Goal: Download file/media

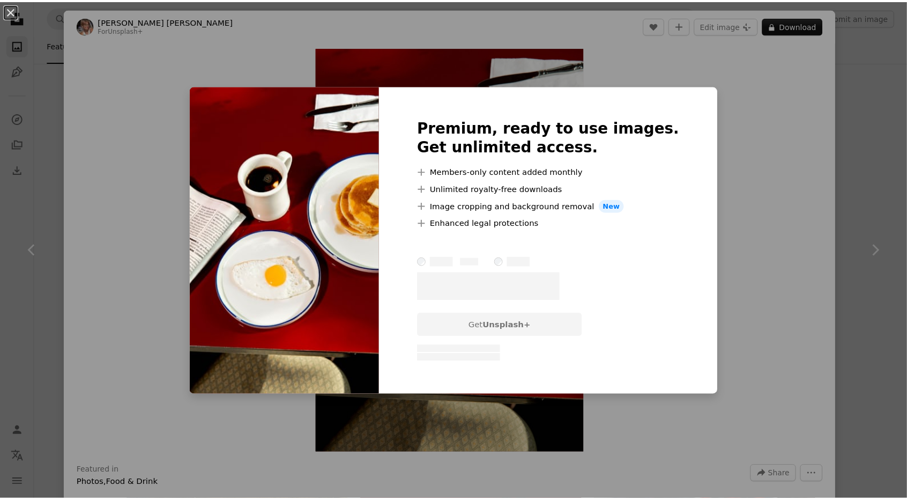
scroll to position [8900, 0]
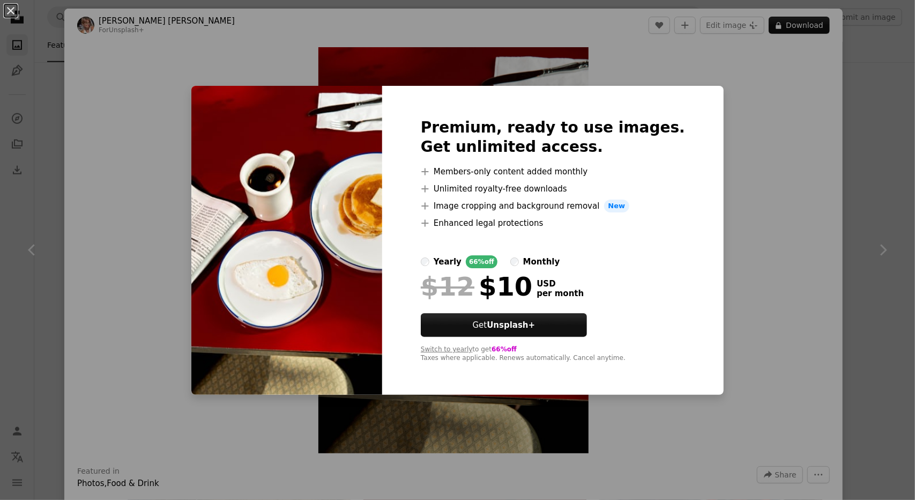
click at [449, 265] on label "yearly 66% off" at bounding box center [459, 261] width 77 height 13
click at [777, 170] on div "An X shape Premium, ready to use images. Get unlimited access. A plus sign Memb…" at bounding box center [457, 250] width 915 height 500
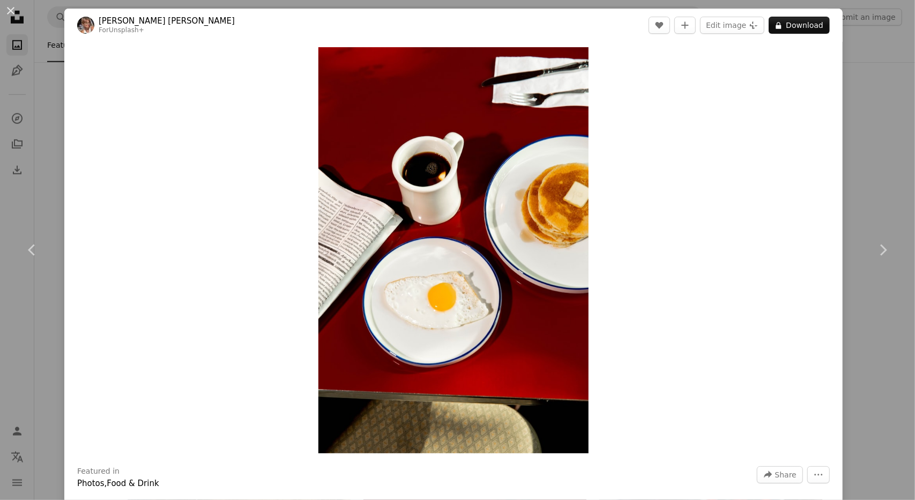
click at [873, 164] on div "An X shape Chevron left Chevron right Alyssa [PERSON_NAME] For Unsplash+ A hear…" at bounding box center [457, 250] width 915 height 500
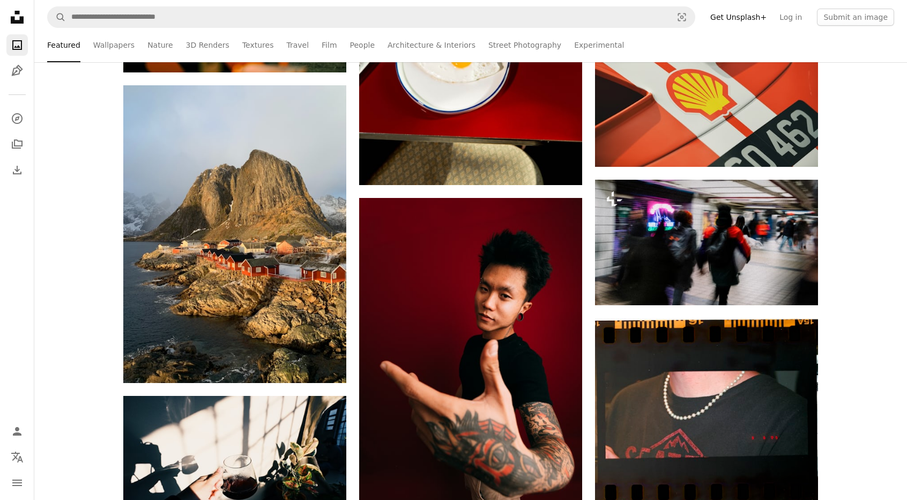
scroll to position [9168, 0]
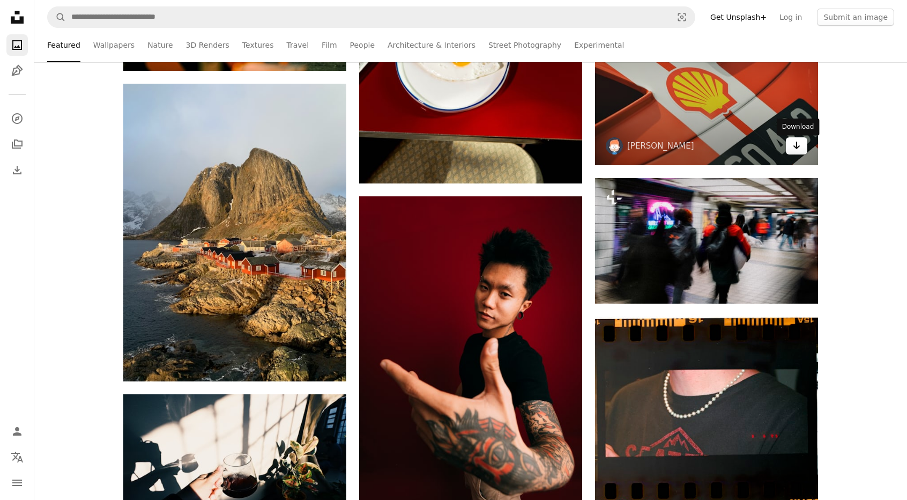
click at [797, 152] on icon "Arrow pointing down" at bounding box center [796, 145] width 9 height 13
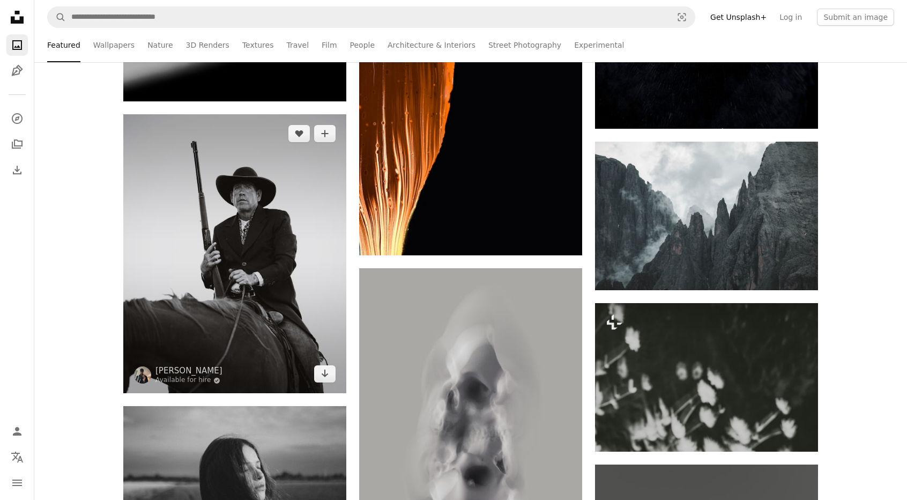
scroll to position [11474, 0]
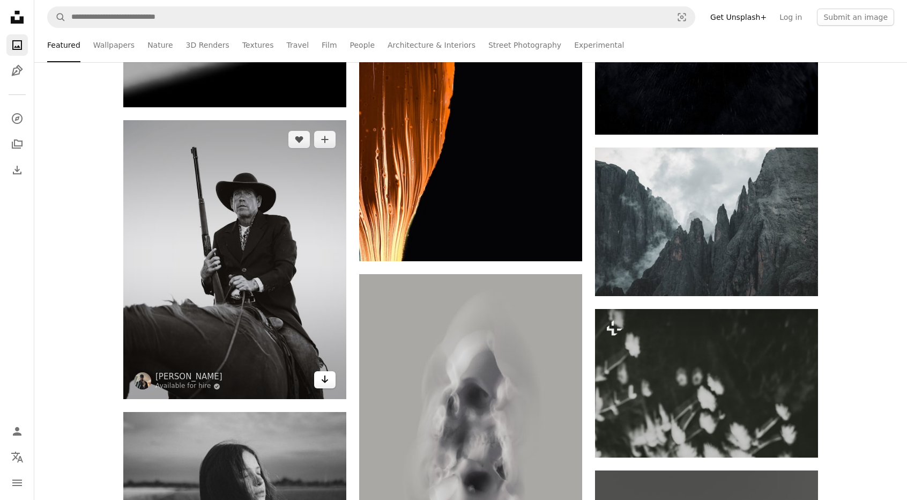
click at [323, 379] on icon "Arrow pointing down" at bounding box center [325, 379] width 9 height 13
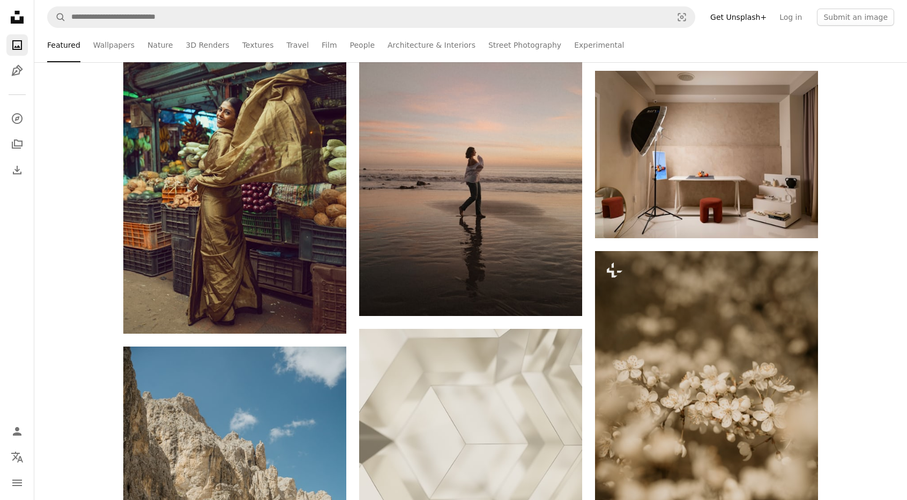
scroll to position [14530, 0]
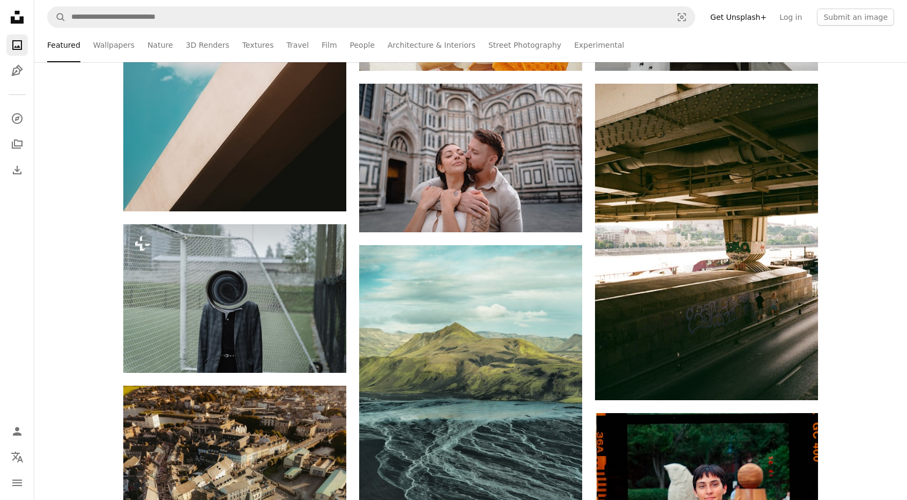
scroll to position [2292, 0]
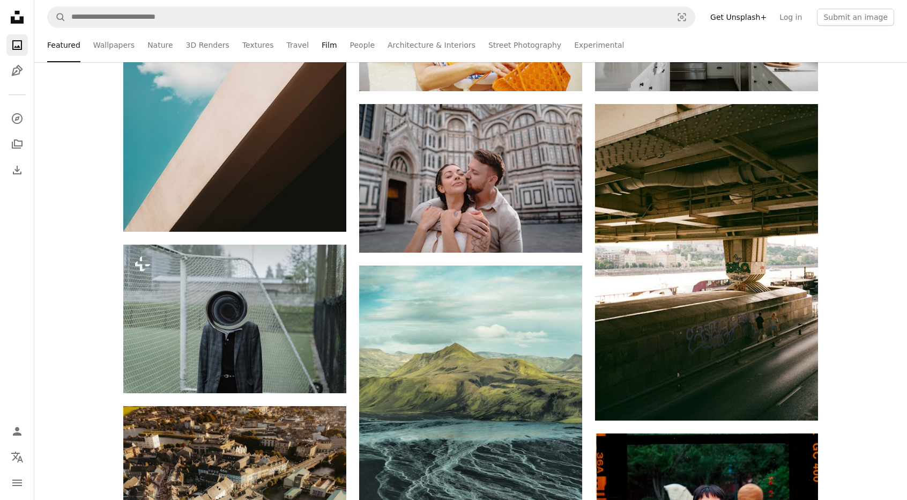
click at [322, 47] on link "Film" at bounding box center [329, 45] width 15 height 34
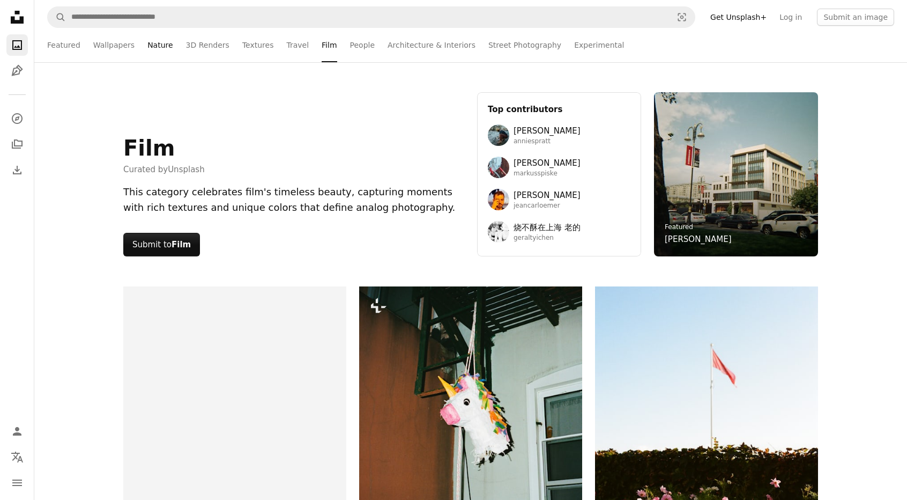
click at [158, 47] on link "Nature" at bounding box center [159, 45] width 25 height 34
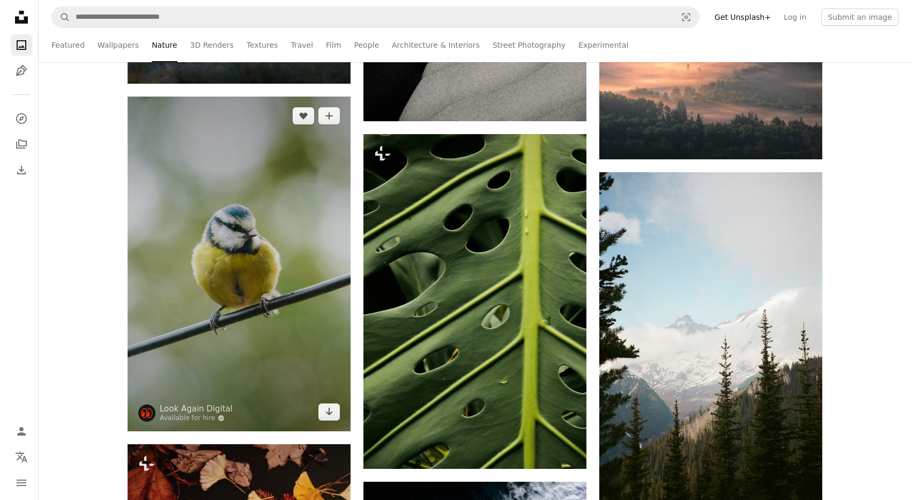
scroll to position [8632, 0]
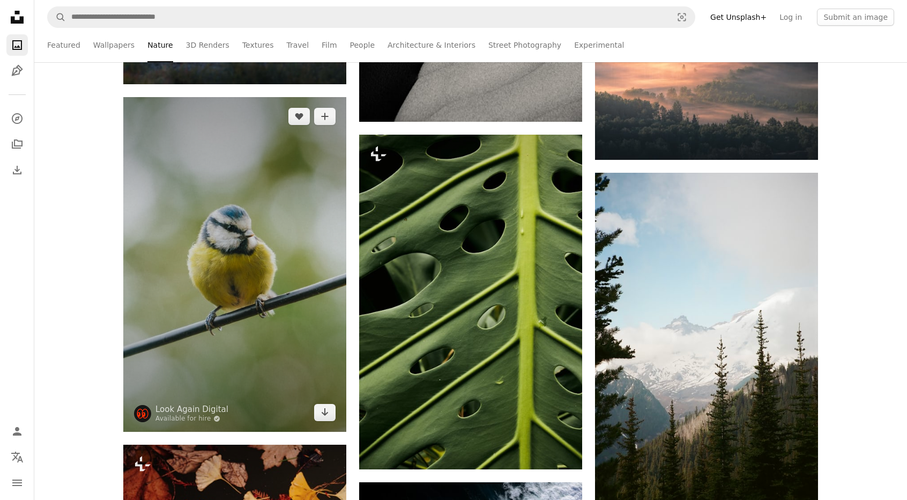
click at [242, 264] on img at bounding box center [234, 264] width 223 height 335
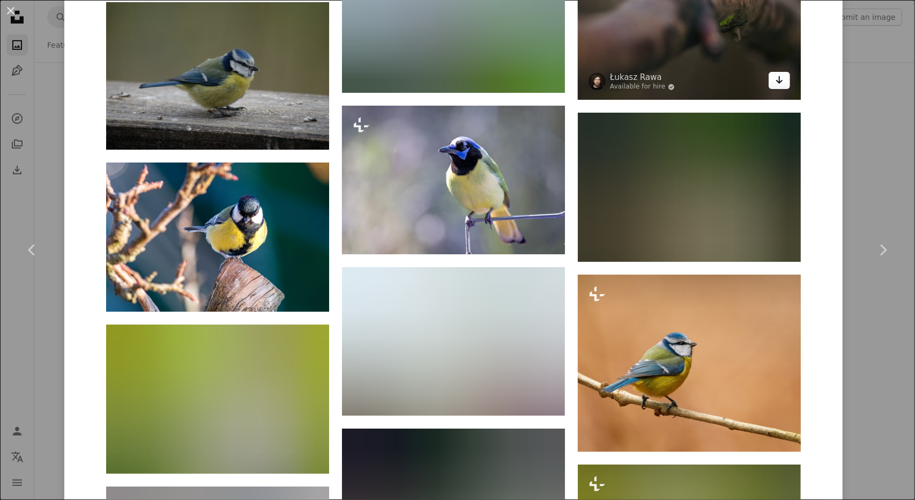
scroll to position [3251, 0]
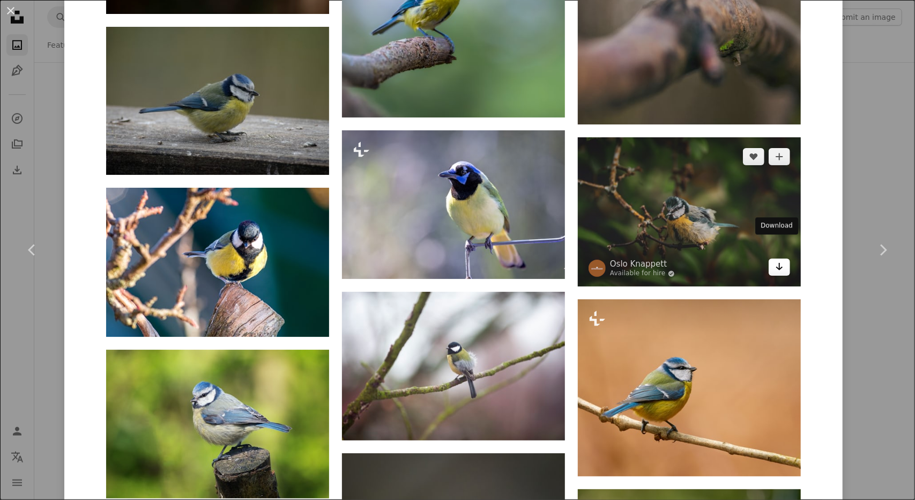
click at [779, 260] on icon "Arrow pointing down" at bounding box center [779, 266] width 9 height 13
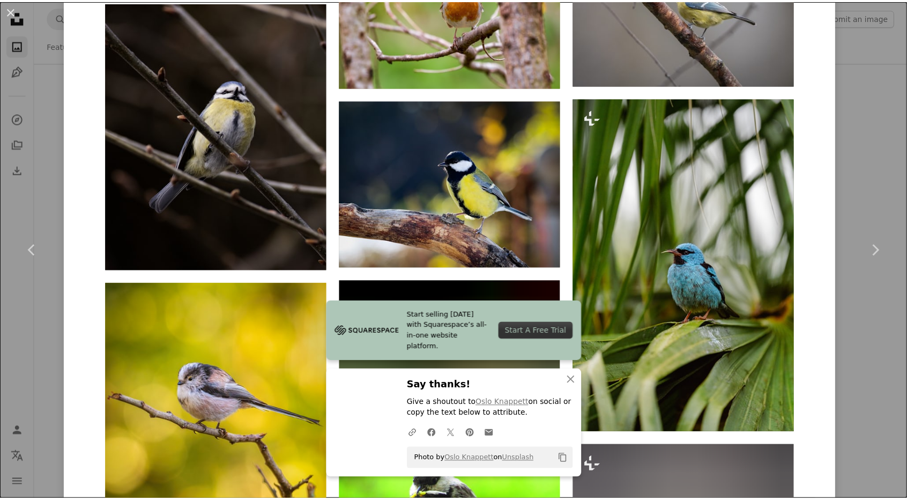
scroll to position [5052, 0]
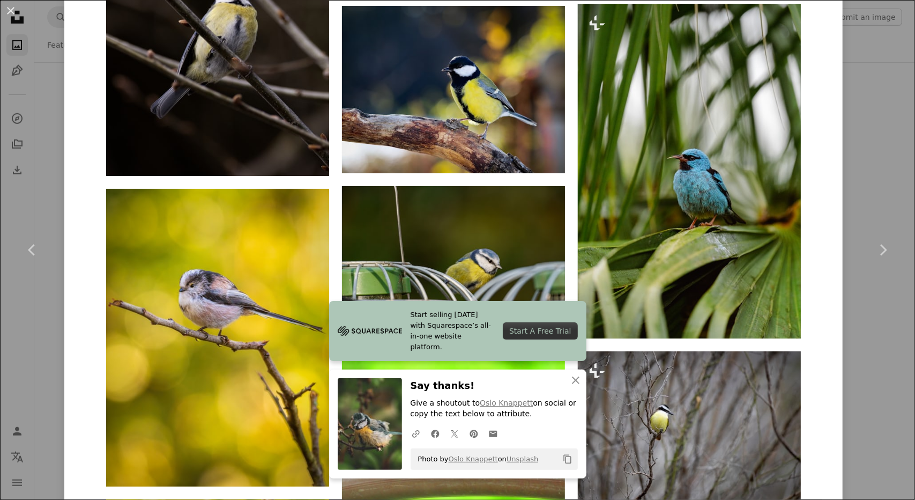
click at [877, 175] on div "An X shape Chevron left Chevron right Look Again Digital Available for hire A c…" at bounding box center [457, 250] width 915 height 500
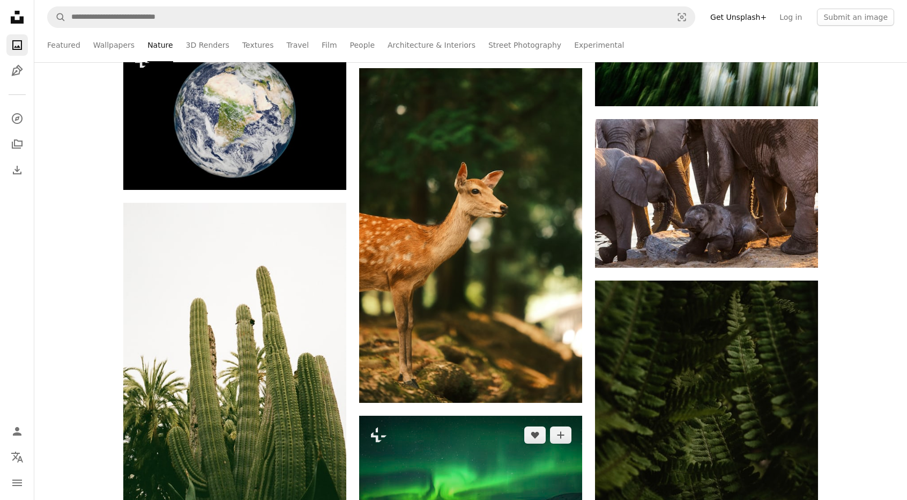
scroll to position [9704, 0]
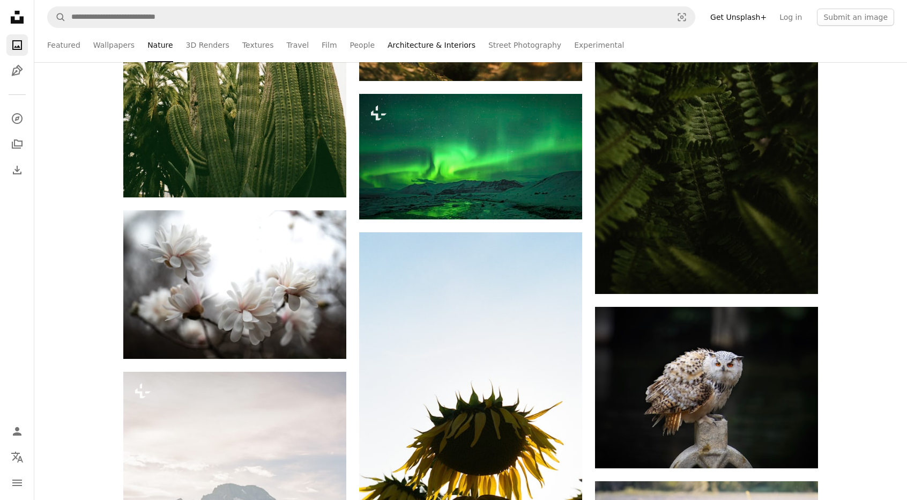
click at [419, 45] on link "Architecture & Interiors" at bounding box center [432, 45] width 88 height 34
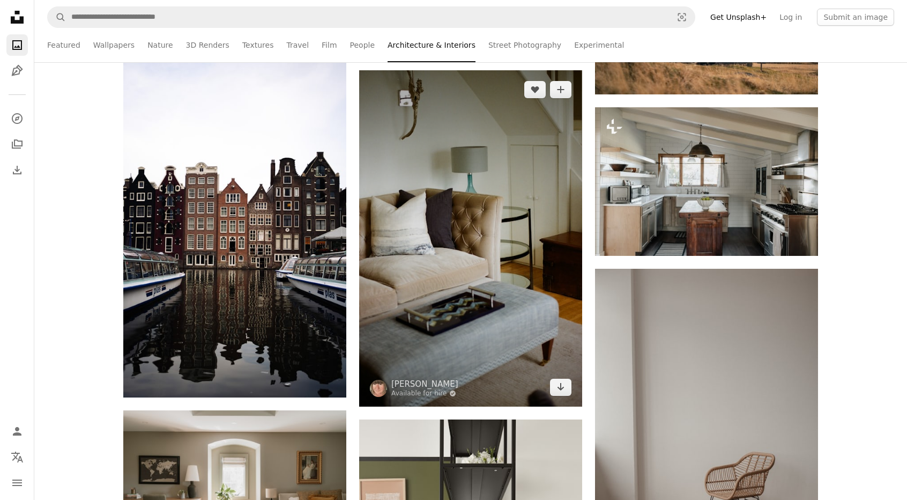
scroll to position [1340, 0]
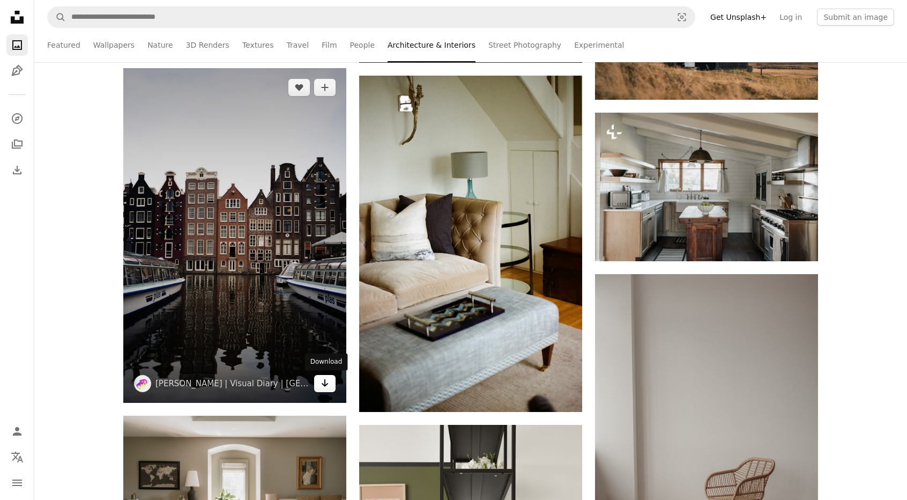
click at [326, 382] on icon "Arrow pointing down" at bounding box center [325, 382] width 9 height 13
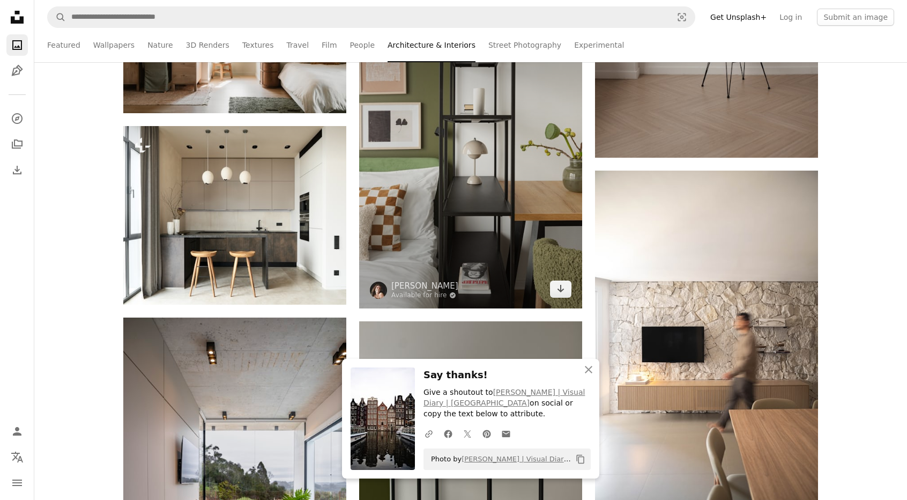
scroll to position [1877, 0]
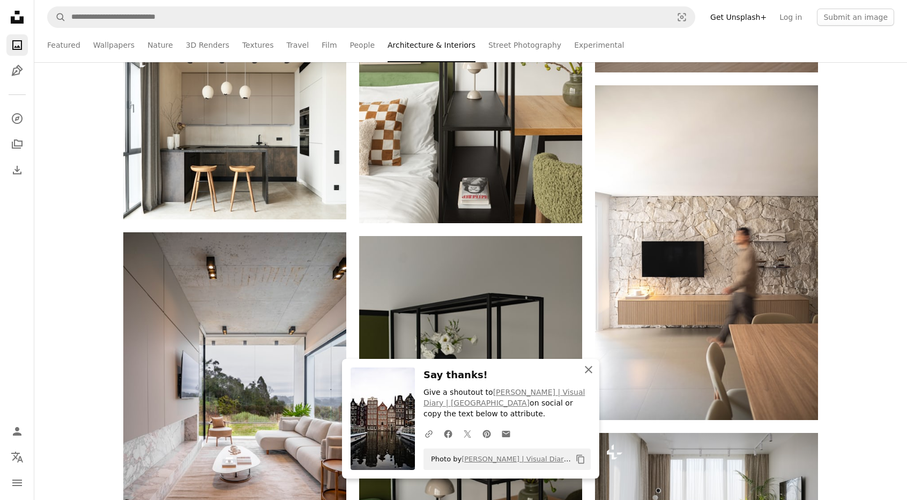
click at [585, 376] on icon "An X shape" at bounding box center [588, 369] width 13 height 13
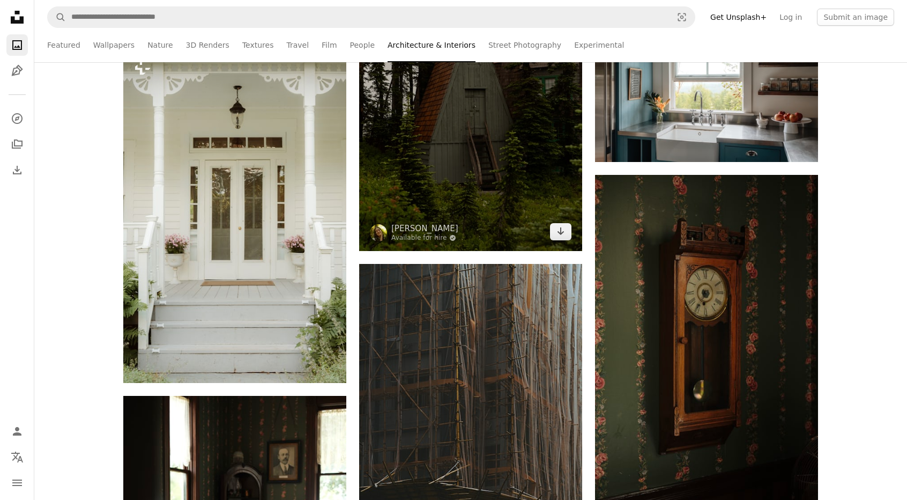
scroll to position [17317, 0]
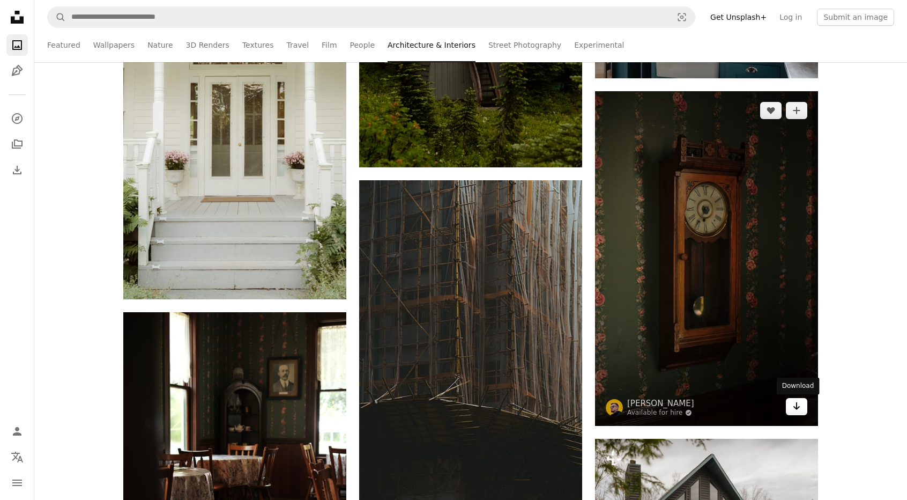
click at [790, 405] on link "Arrow pointing down" at bounding box center [796, 406] width 21 height 17
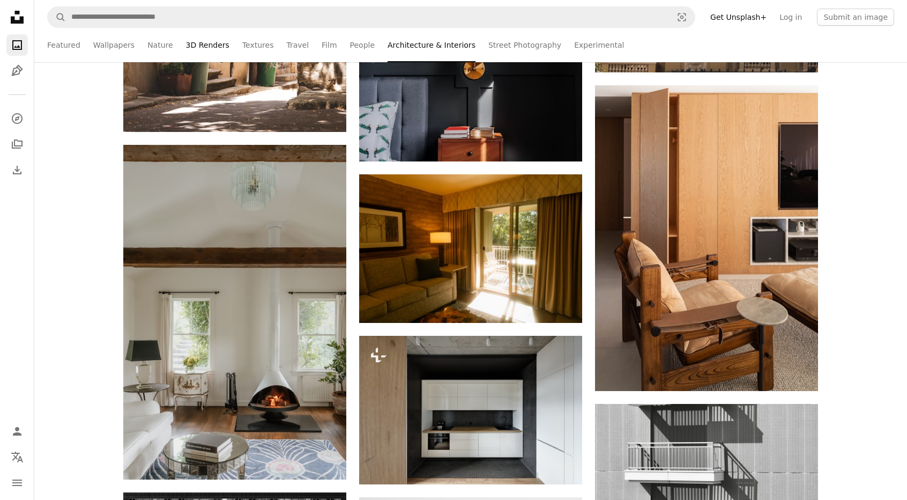
scroll to position [18175, 0]
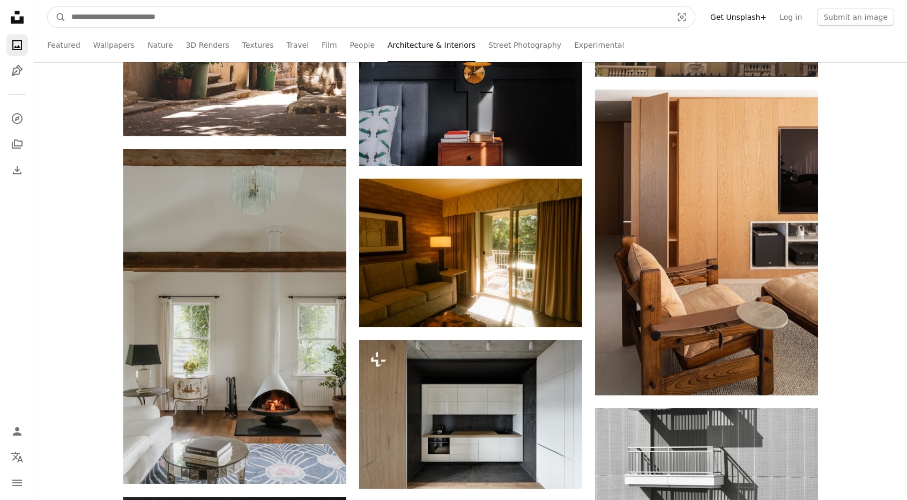
click at [173, 20] on input "Find visuals sitewide" at bounding box center [367, 17] width 603 height 20
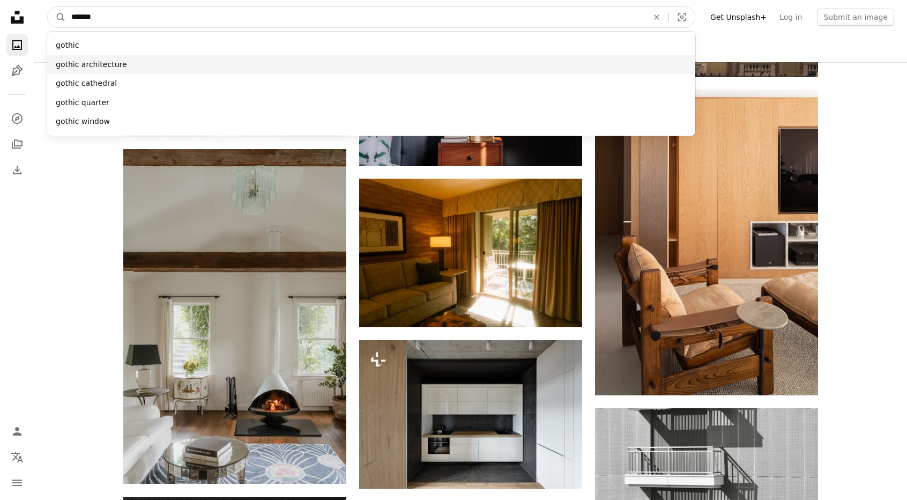
type input "******"
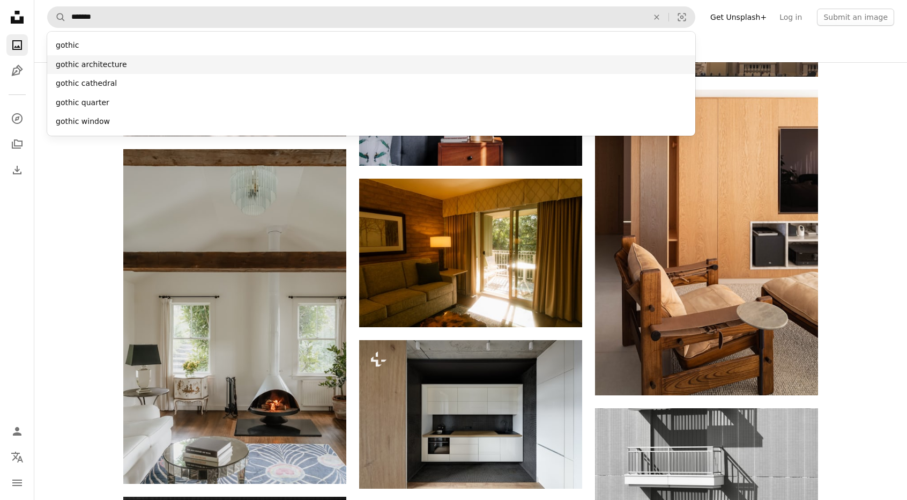
click at [121, 58] on div "gothic architecture" at bounding box center [371, 64] width 648 height 19
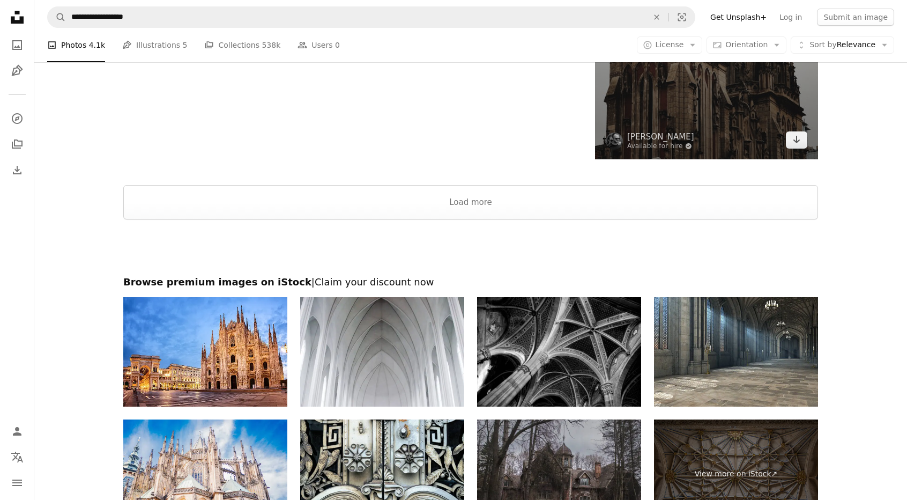
scroll to position [2400, 0]
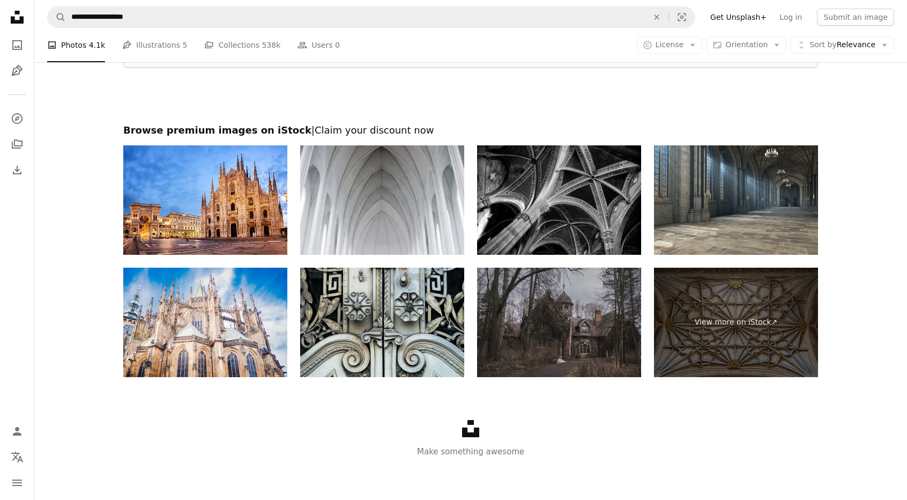
click at [366, 348] on img at bounding box center [382, 322] width 164 height 109
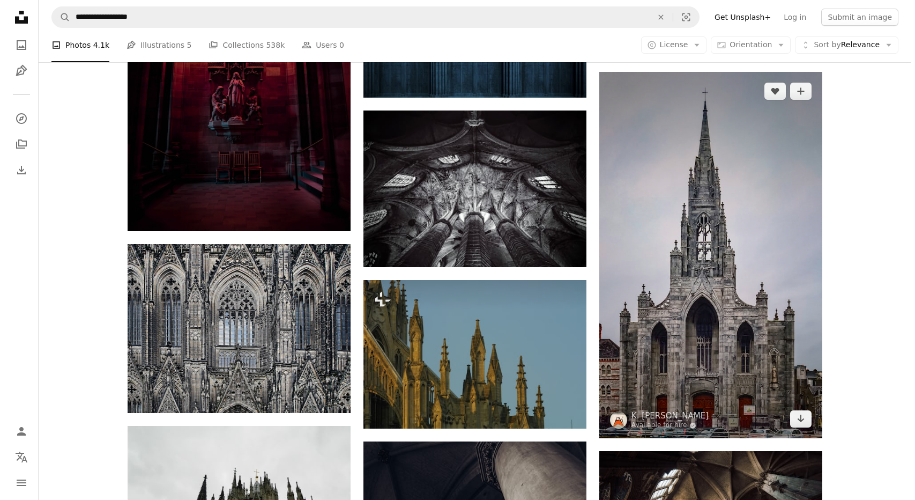
scroll to position [1221, 0]
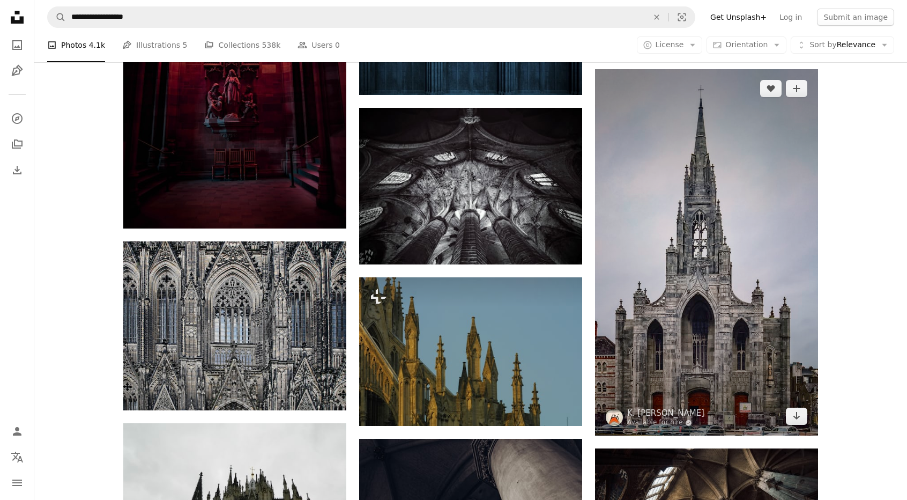
click at [755, 274] on img at bounding box center [706, 252] width 223 height 366
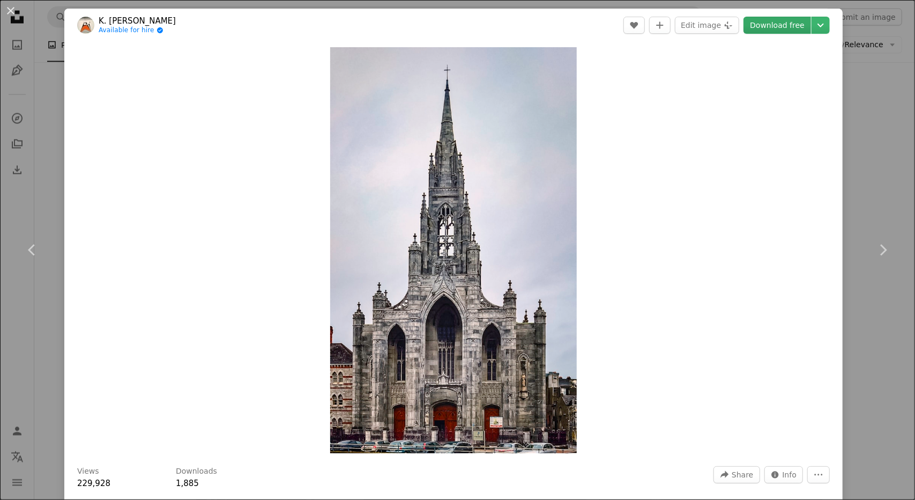
click at [776, 23] on link "Download free" at bounding box center [778, 25] width 68 height 17
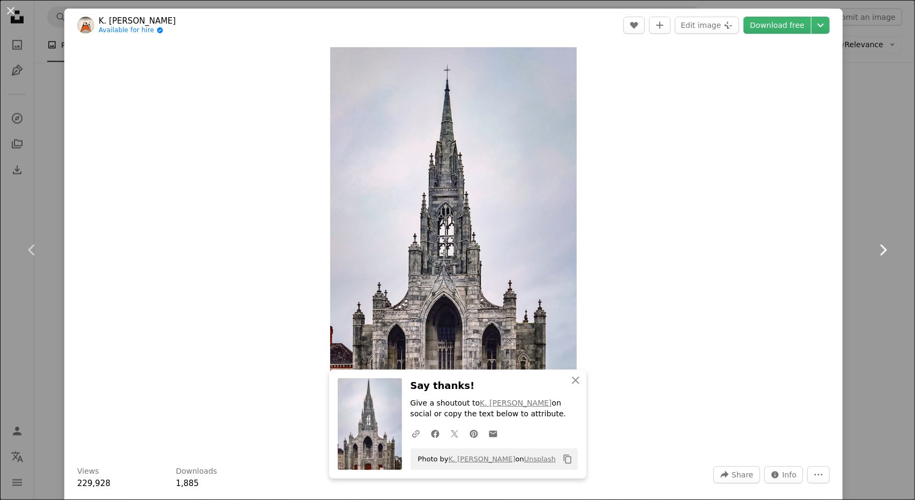
click at [865, 204] on link "Chevron right" at bounding box center [883, 249] width 64 height 103
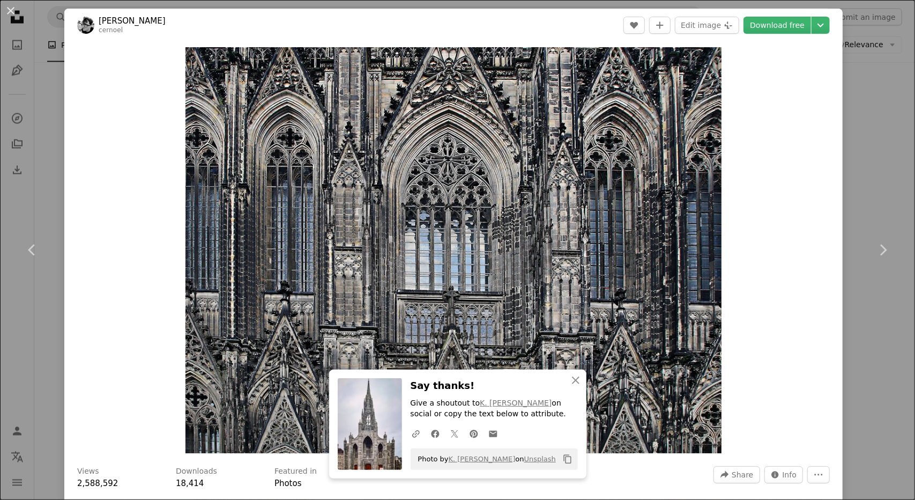
click at [871, 152] on div "An X shape Chevron left Chevron right [PERSON_NAME] cernoel A heart A plus sign…" at bounding box center [457, 250] width 915 height 500
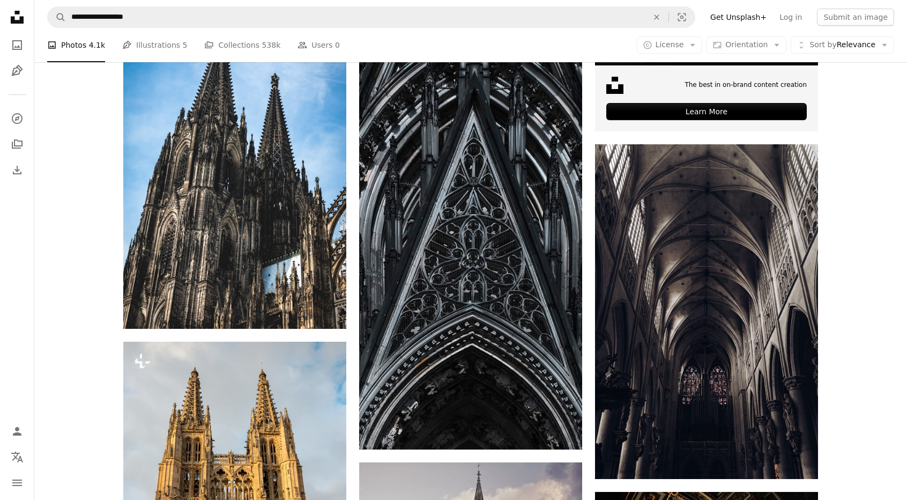
scroll to position [417, 0]
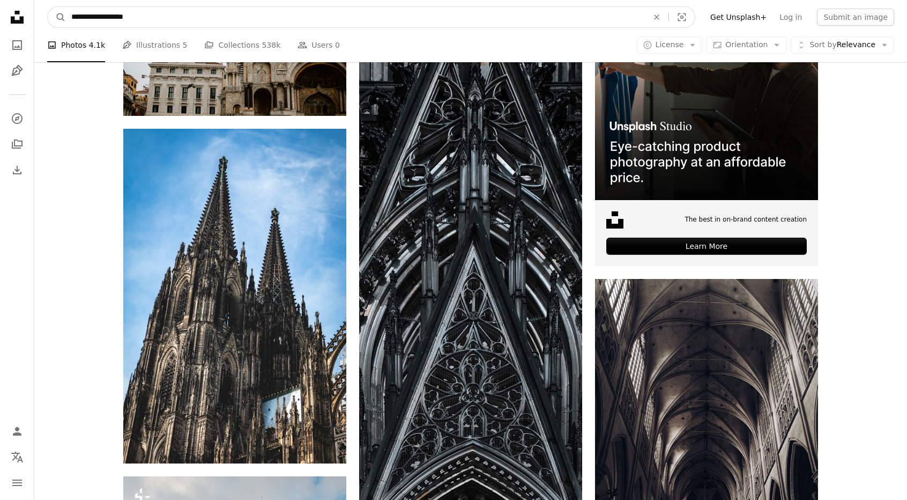
drag, startPoint x: 71, startPoint y: -4, endPoint x: 0, endPoint y: 2, distance: 71.0
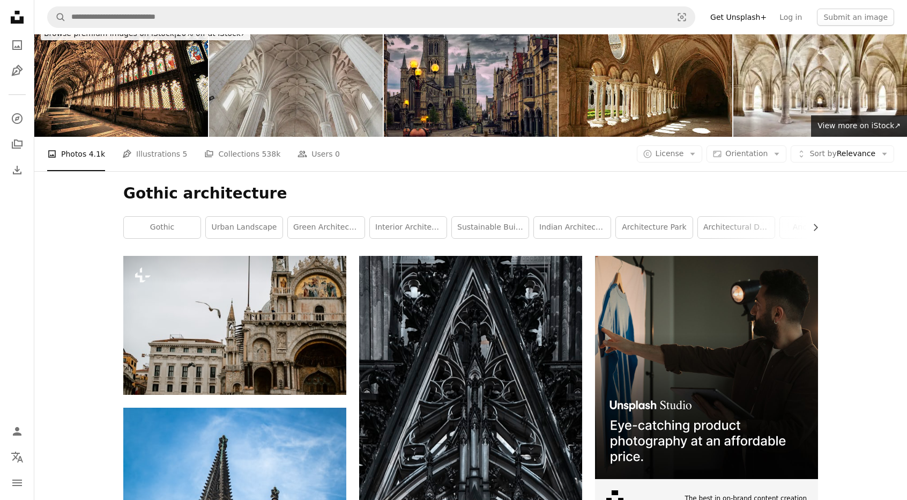
scroll to position [0, 0]
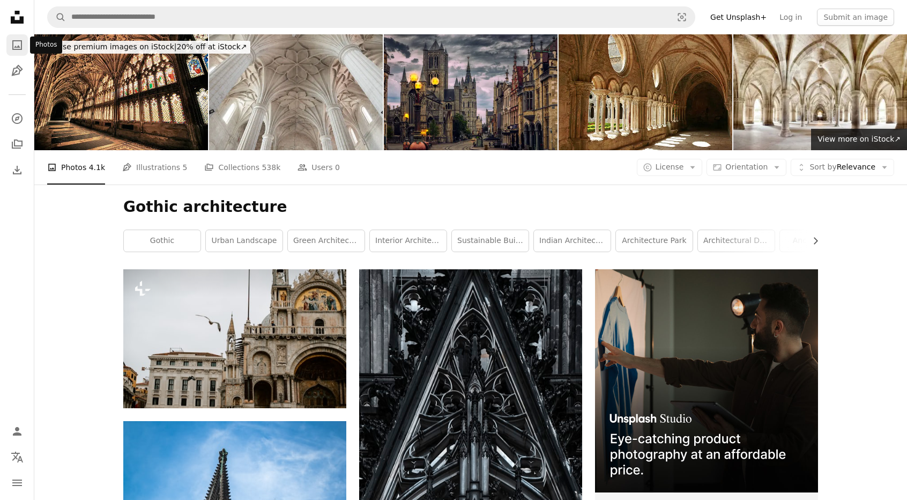
click at [21, 50] on icon "A photo" at bounding box center [17, 45] width 13 height 13
click at [24, 45] on link "A photo" at bounding box center [16, 44] width 21 height 21
click at [11, 15] on icon "Unsplash logo Unsplash Home" at bounding box center [16, 16] width 21 height 21
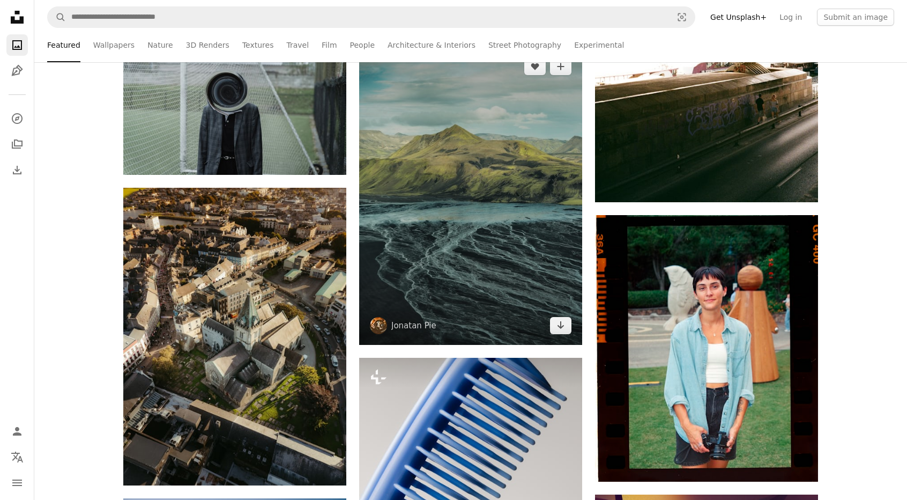
scroll to position [2520, 0]
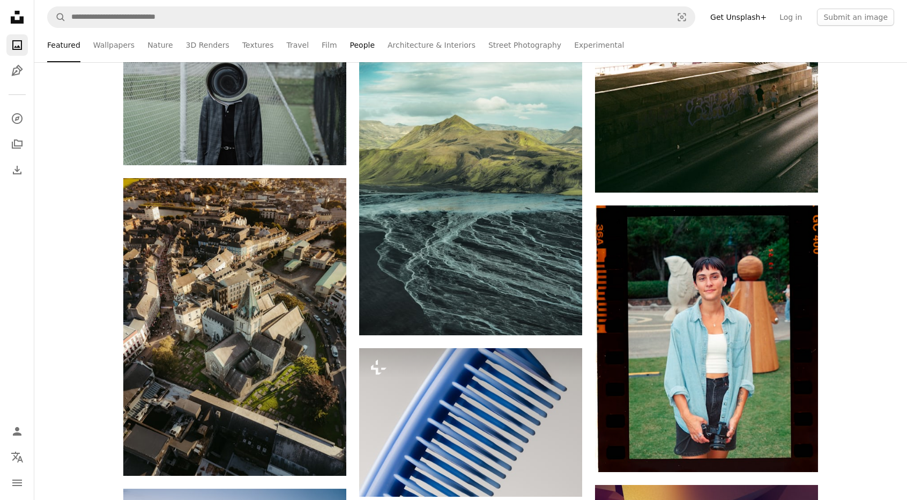
click at [350, 42] on link "People" at bounding box center [362, 45] width 25 height 34
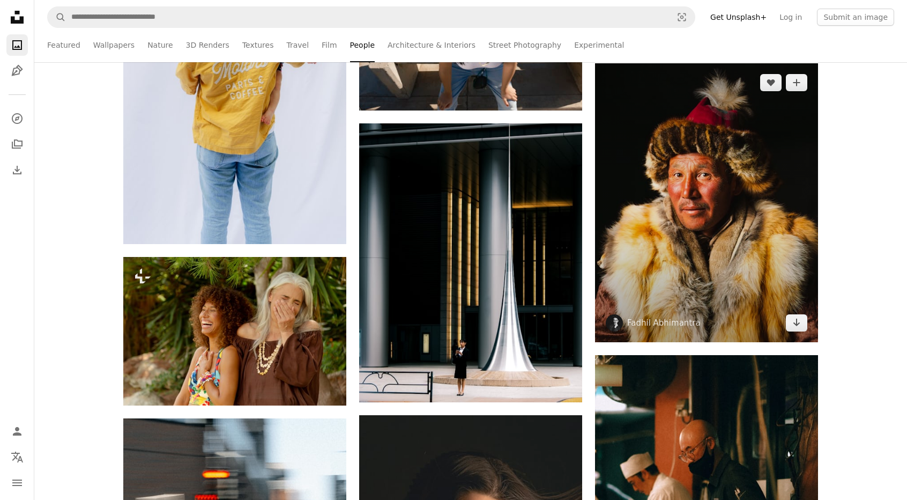
scroll to position [2681, 0]
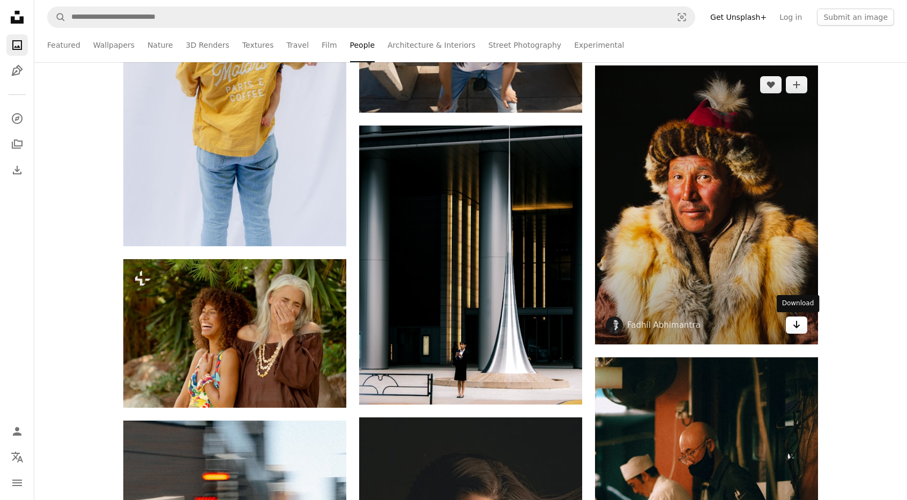
click at [800, 324] on icon "Arrow pointing down" at bounding box center [796, 324] width 9 height 13
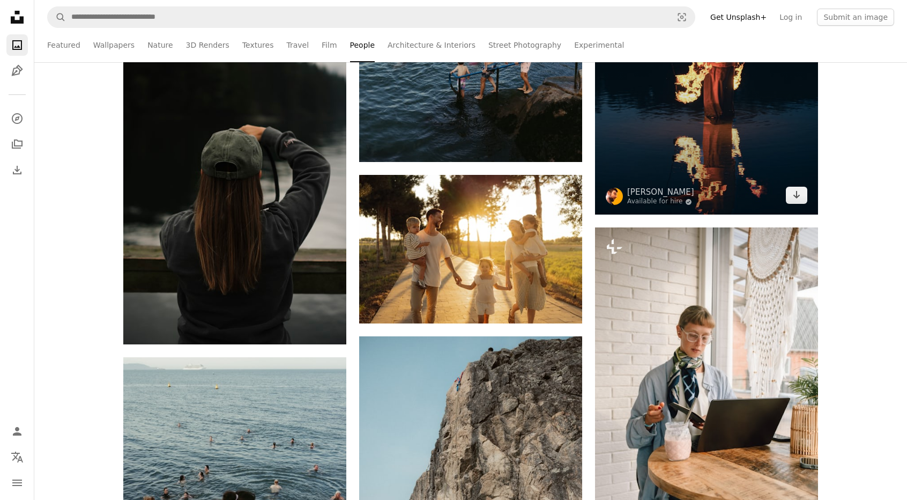
scroll to position [6219, 0]
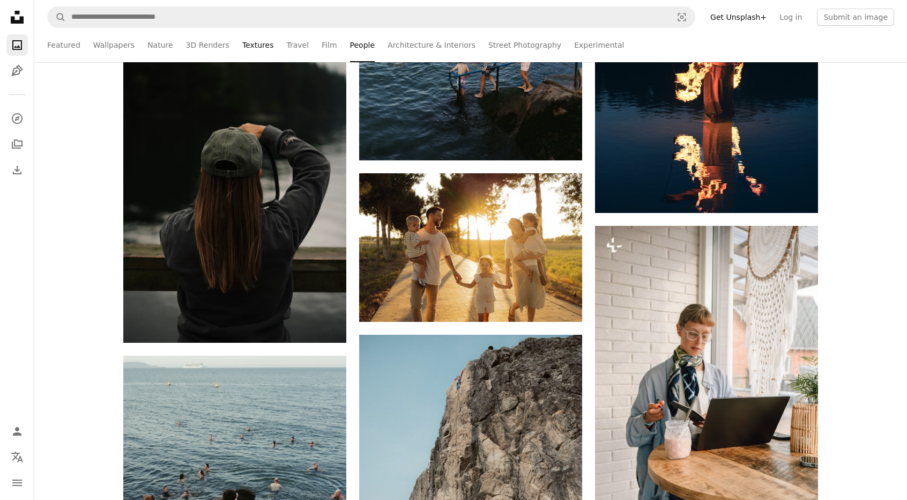
click at [242, 55] on link "Textures" at bounding box center [258, 45] width 32 height 34
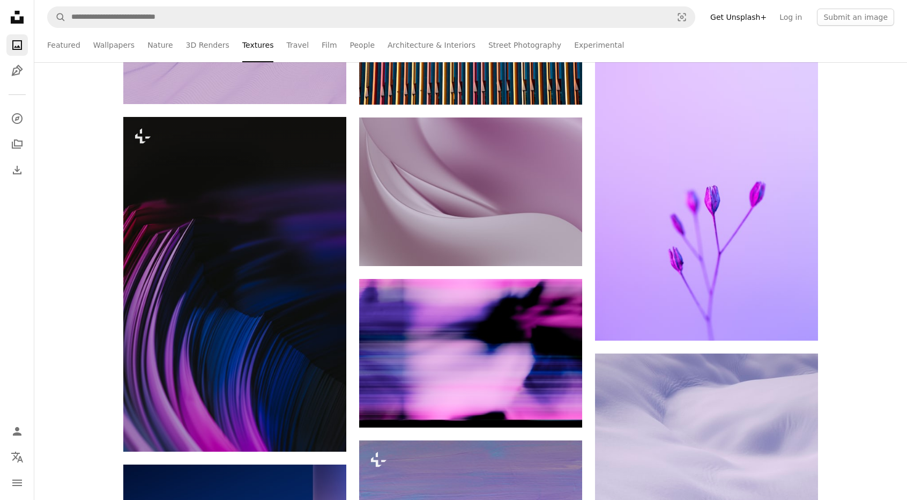
scroll to position [643, 0]
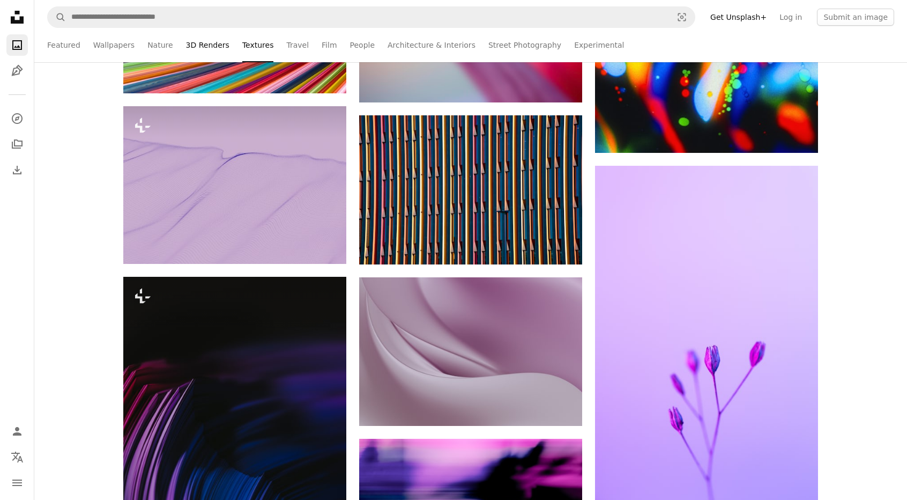
click at [194, 48] on link "3D Renders" at bounding box center [207, 45] width 43 height 34
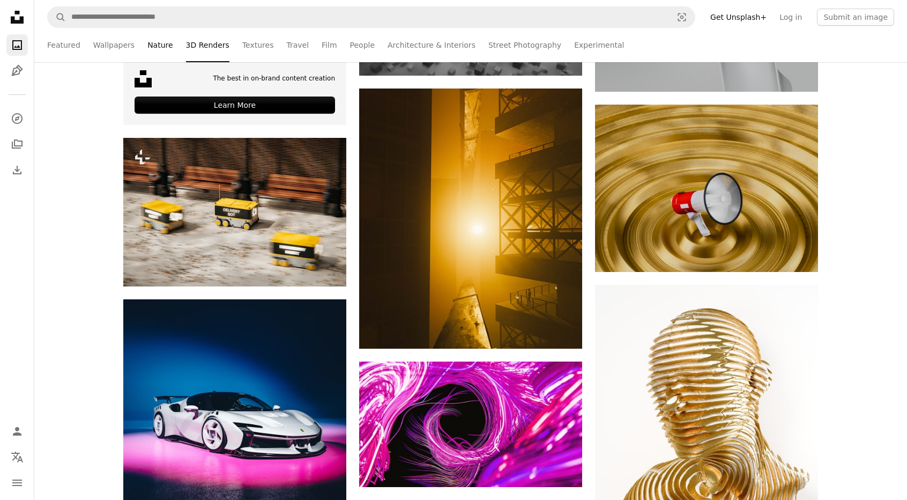
scroll to position [429, 0]
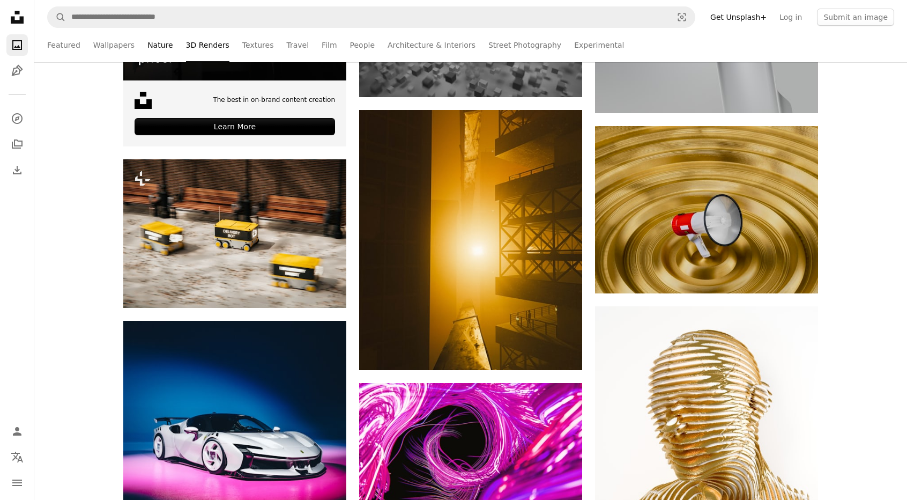
click at [151, 51] on link "Nature" at bounding box center [159, 45] width 25 height 34
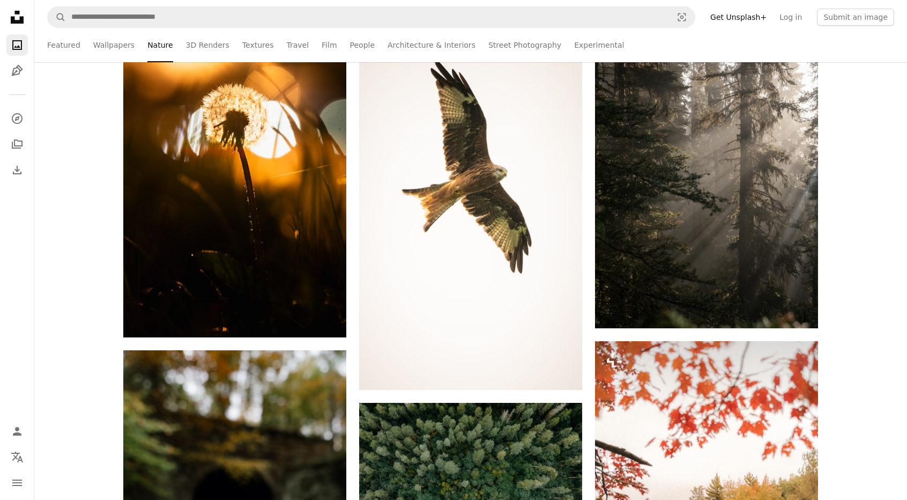
scroll to position [911, 0]
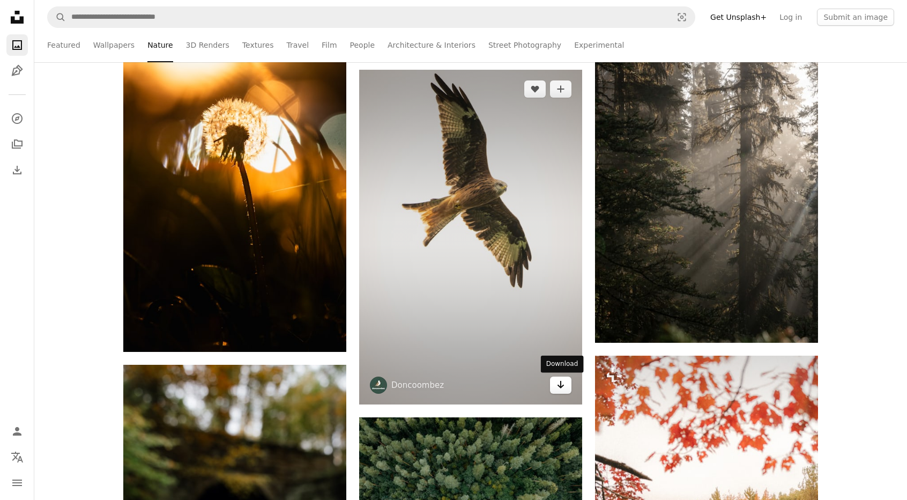
click at [567, 387] on link "Arrow pointing down" at bounding box center [560, 384] width 21 height 17
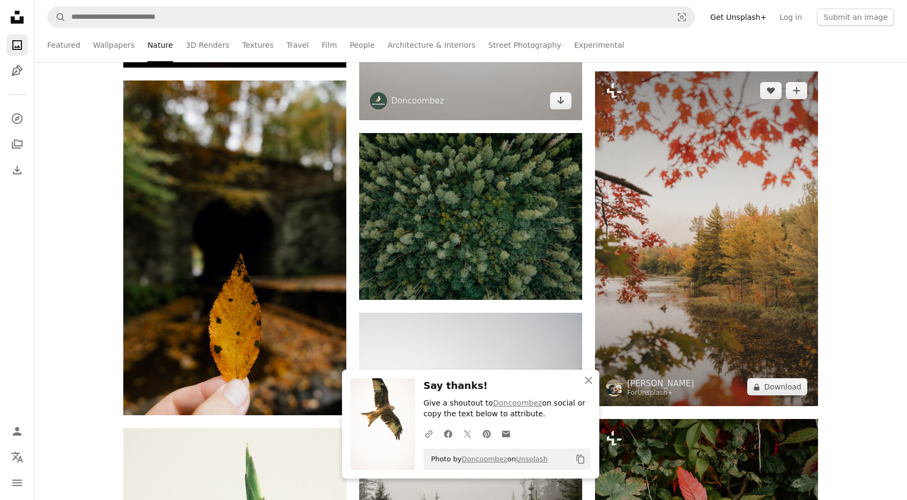
scroll to position [1608, 0]
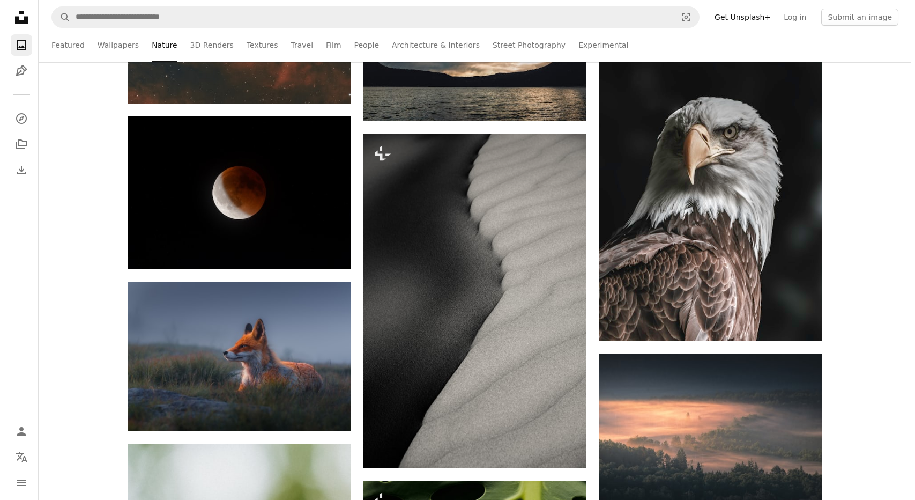
scroll to position [8257, 0]
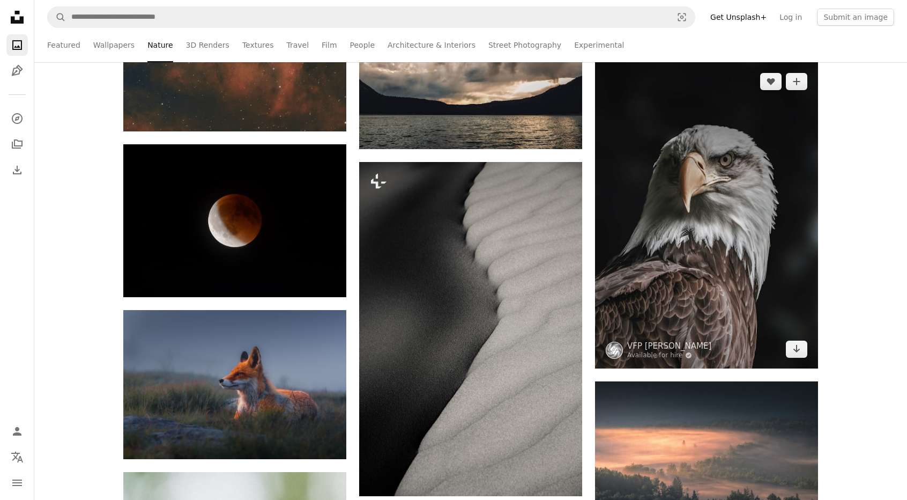
click at [755, 213] on img at bounding box center [706, 215] width 223 height 306
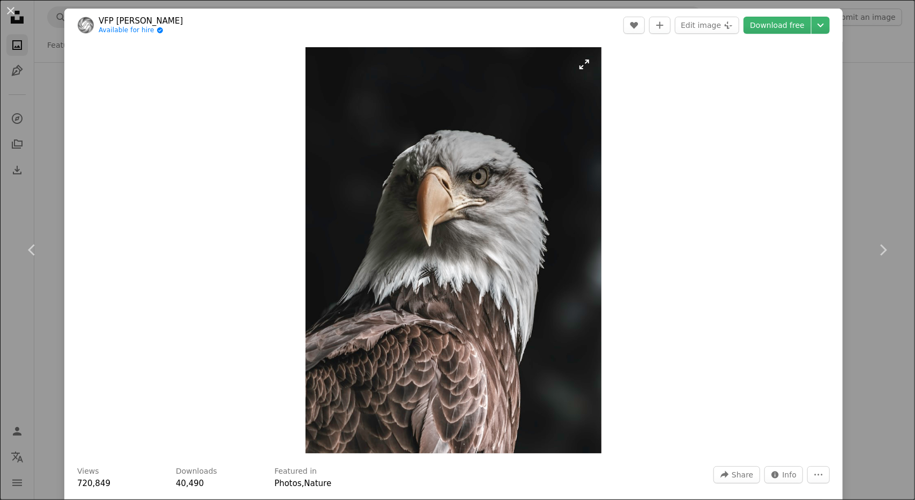
click at [425, 233] on img "Zoom in on this image" at bounding box center [454, 250] width 296 height 406
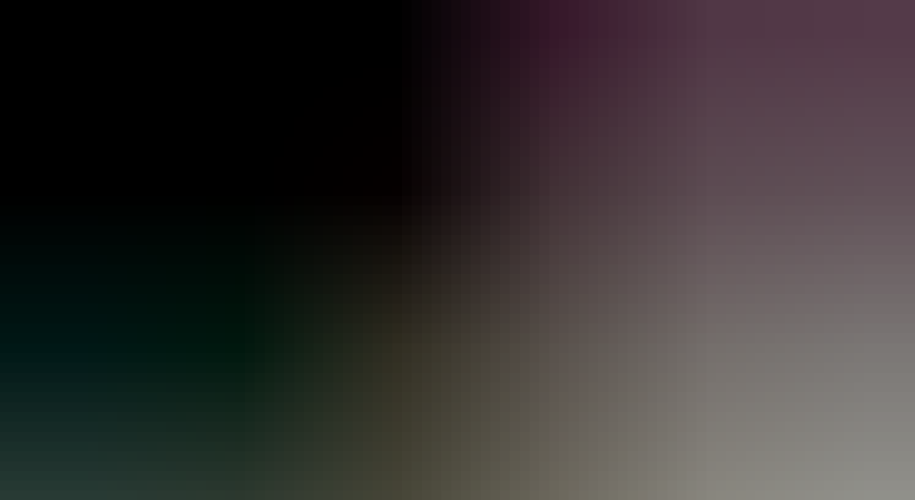
scroll to position [46, 0]
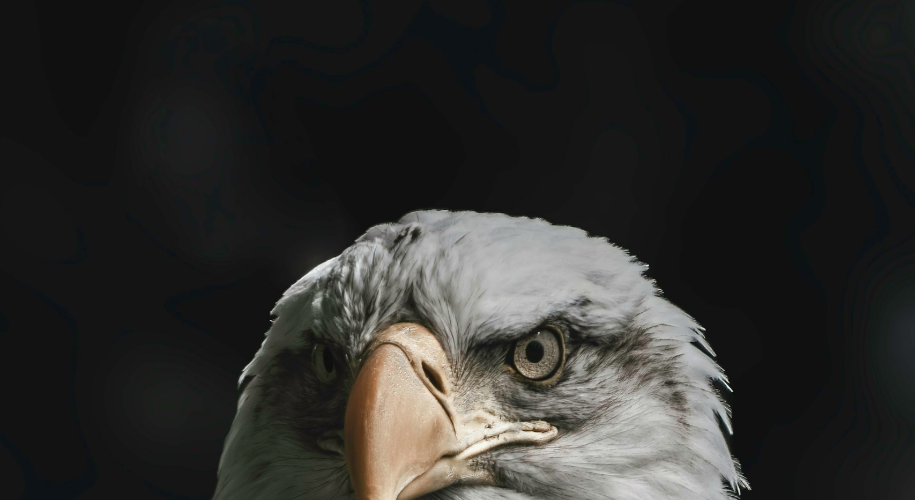
click at [425, 233] on img "Zoom out on this image" at bounding box center [454, 250] width 296 height 406
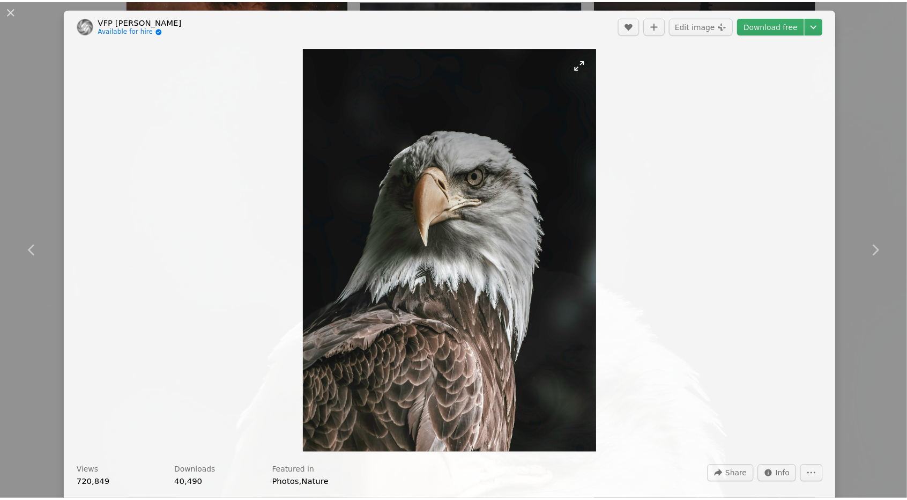
scroll to position [367, 0]
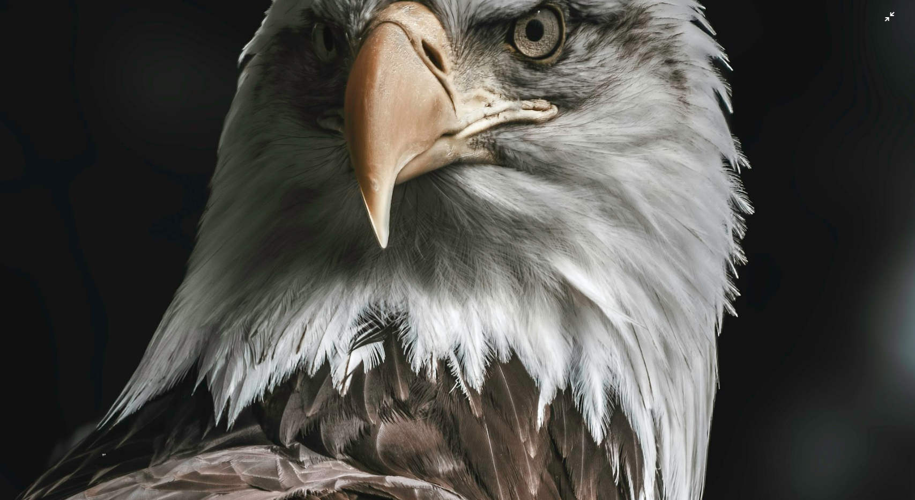
click at [425, 233] on img "Zoom out on this image" at bounding box center [457, 260] width 916 height 1257
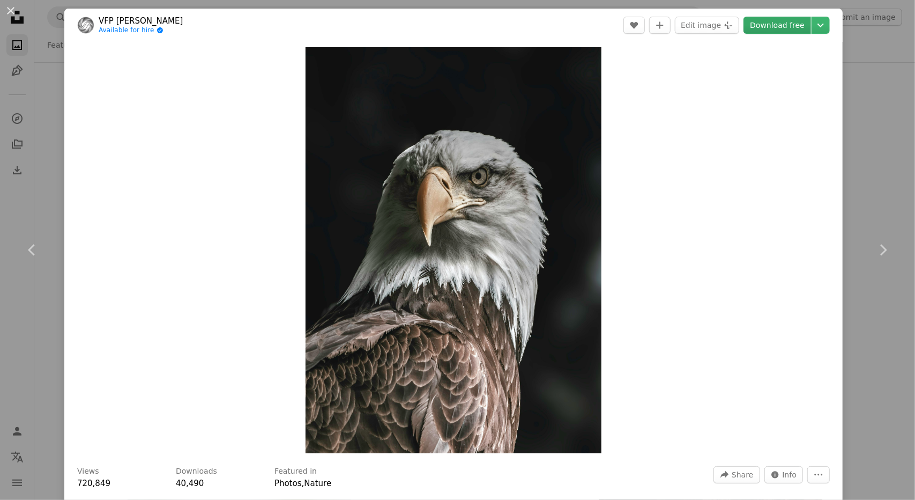
click at [779, 29] on link "Download free" at bounding box center [778, 25] width 68 height 17
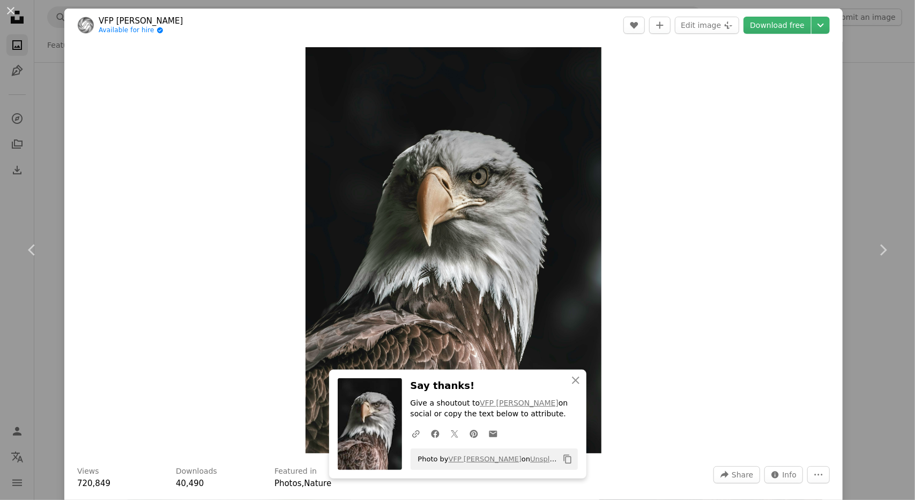
click at [886, 102] on div "An X shape Chevron left Chevron right VFP Fineart Available for hire A checkmar…" at bounding box center [457, 250] width 915 height 500
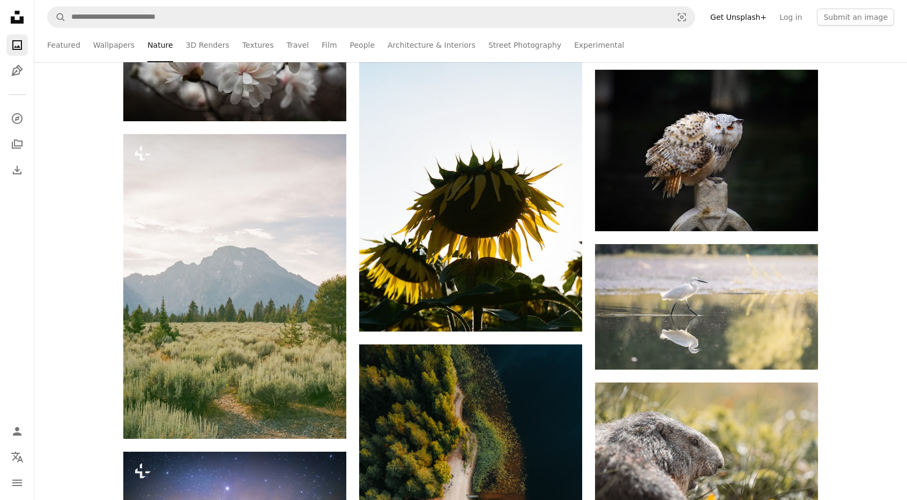
scroll to position [9973, 0]
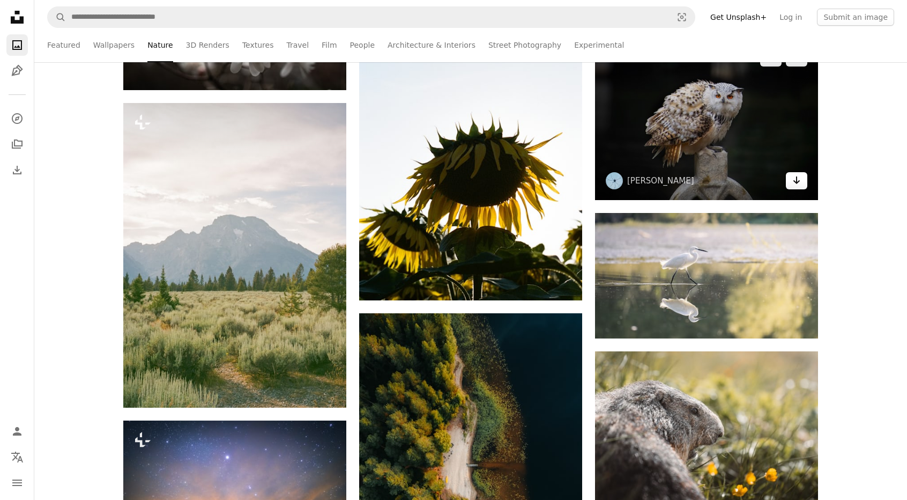
click at [793, 182] on icon "Arrow pointing down" at bounding box center [796, 180] width 9 height 13
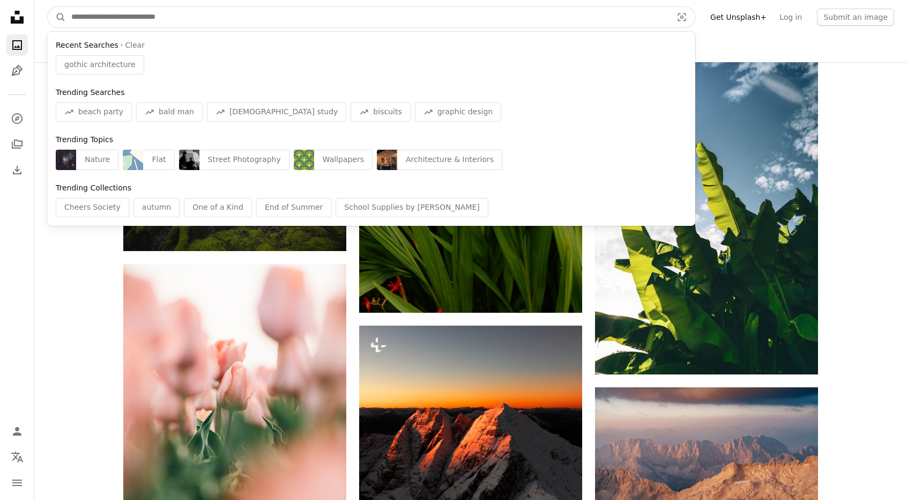
click at [355, 20] on input "Find visuals sitewide" at bounding box center [367, 17] width 603 height 20
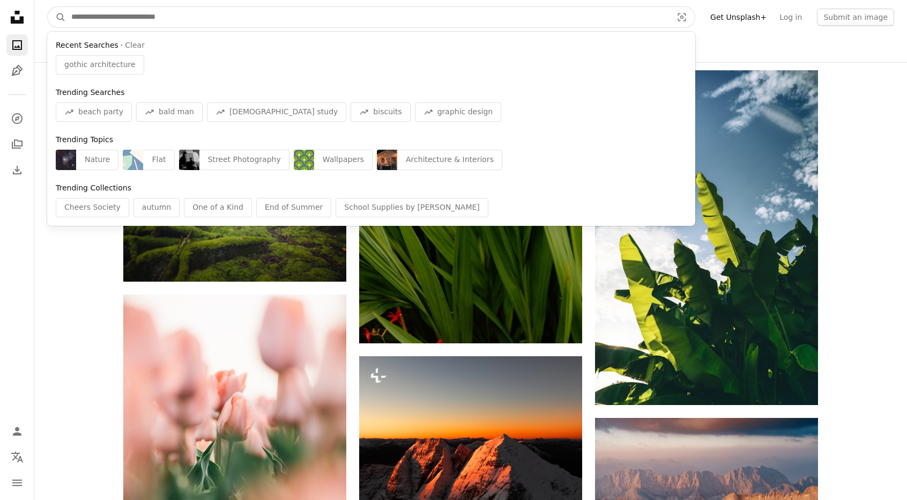
scroll to position [7391, 0]
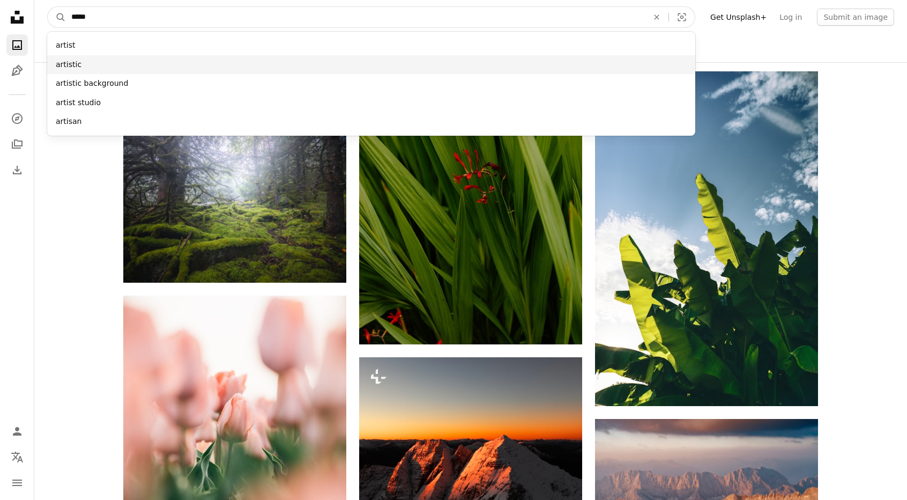
type input "*****"
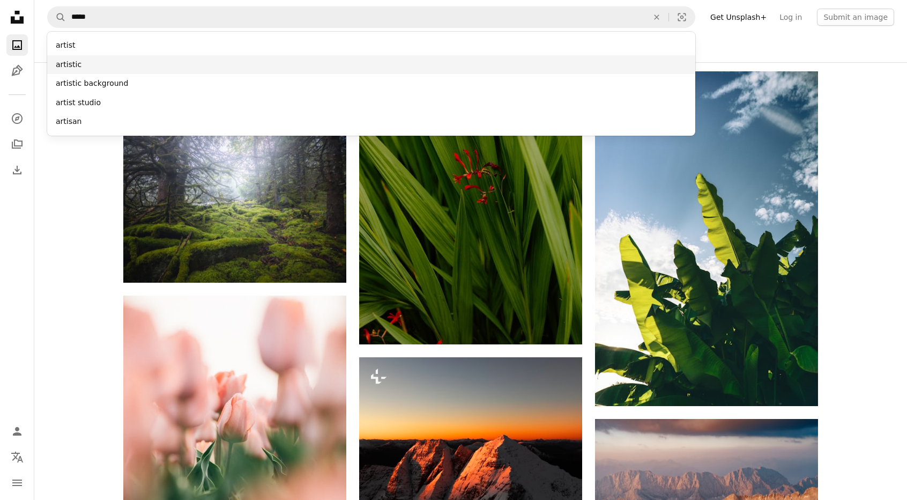
click at [136, 69] on div "artistic" at bounding box center [371, 64] width 648 height 19
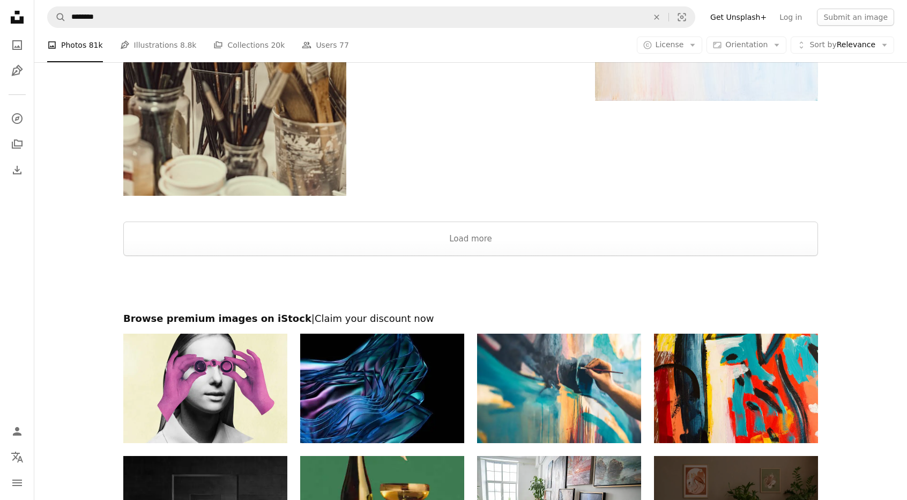
scroll to position [2118, 0]
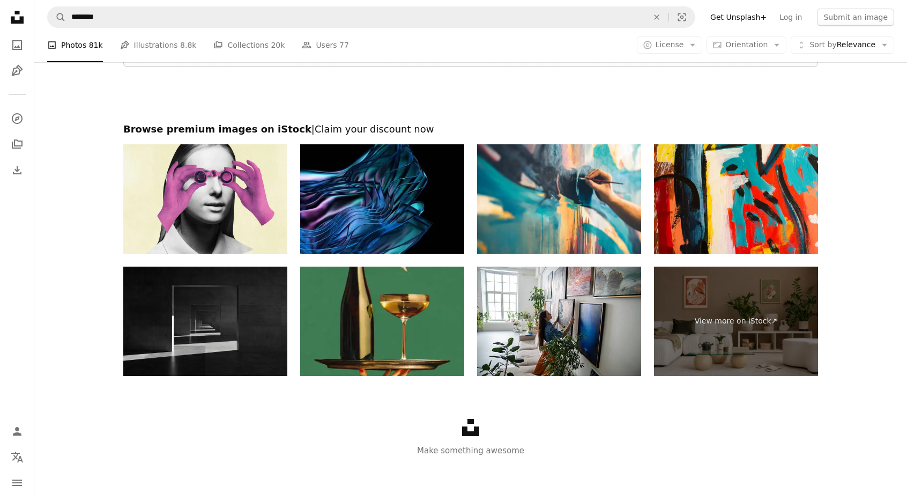
click at [17, 18] on icon "Unsplash logo Unsplash Home" at bounding box center [16, 16] width 21 height 21
click at [19, 43] on icon "A photo" at bounding box center [17, 45] width 13 height 13
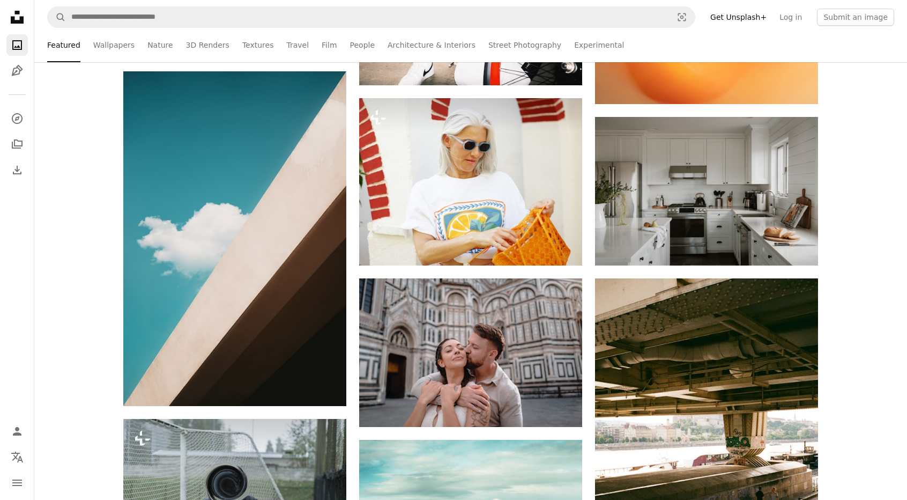
click at [12, 51] on icon "A photo" at bounding box center [17, 45] width 13 height 13
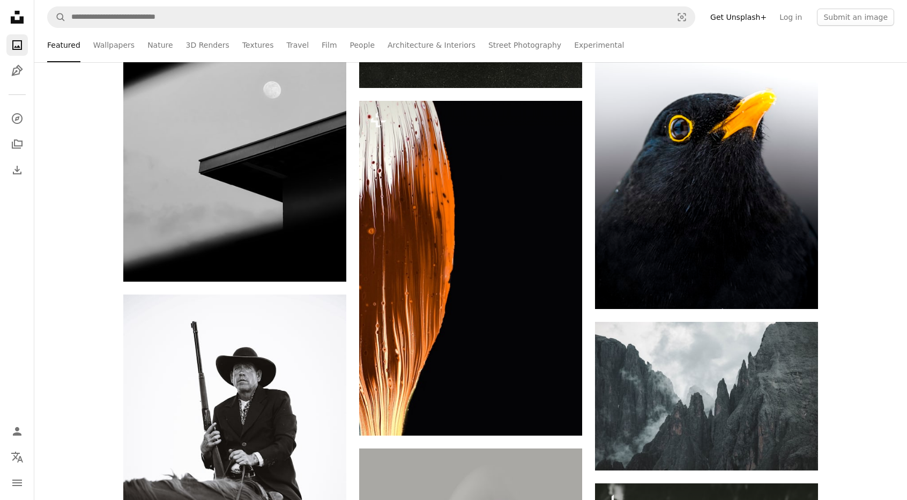
scroll to position [11300, 0]
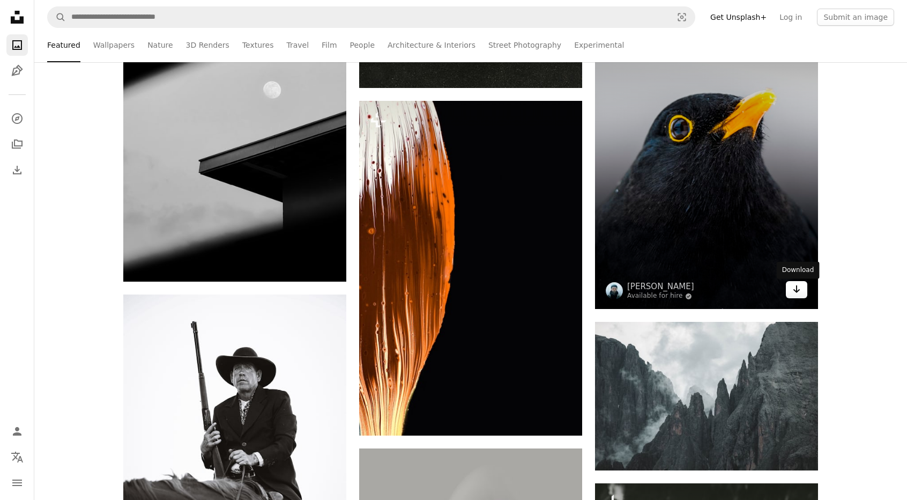
click at [795, 291] on icon "Arrow pointing down" at bounding box center [796, 289] width 9 height 13
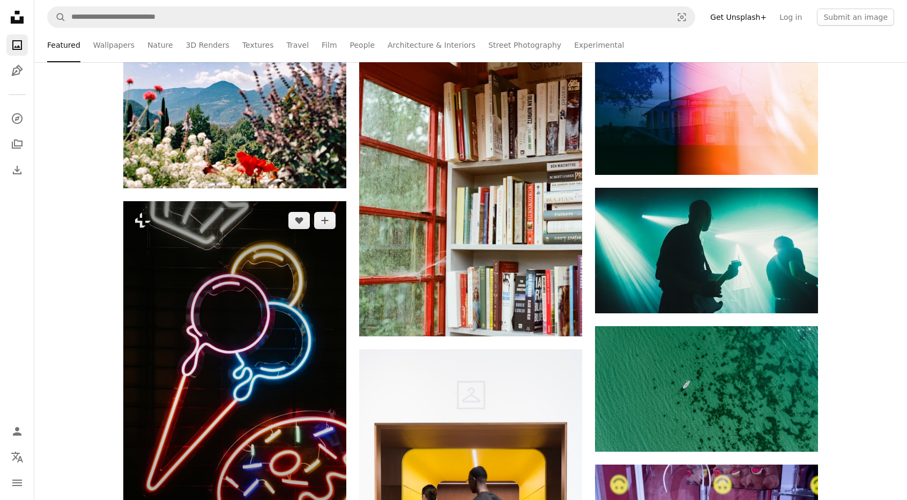
scroll to position [28771, 0]
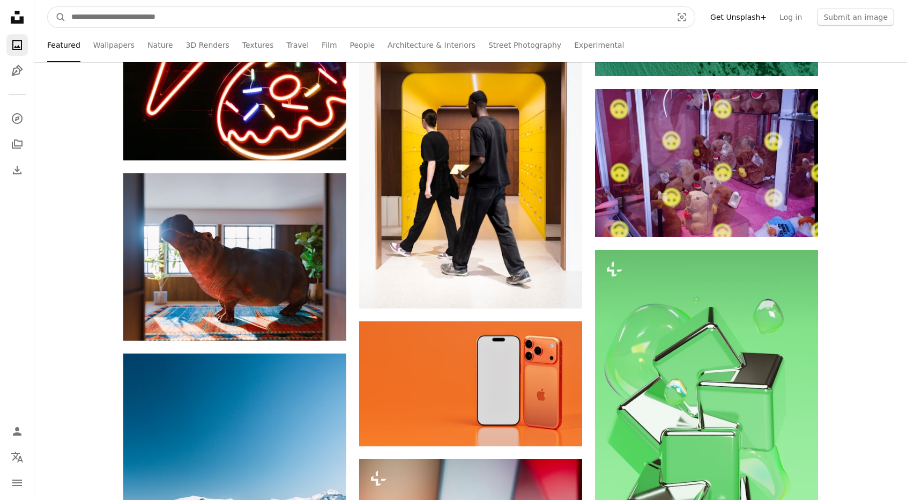
click at [239, 7] on input "Find visuals sitewide" at bounding box center [367, 17] width 603 height 20
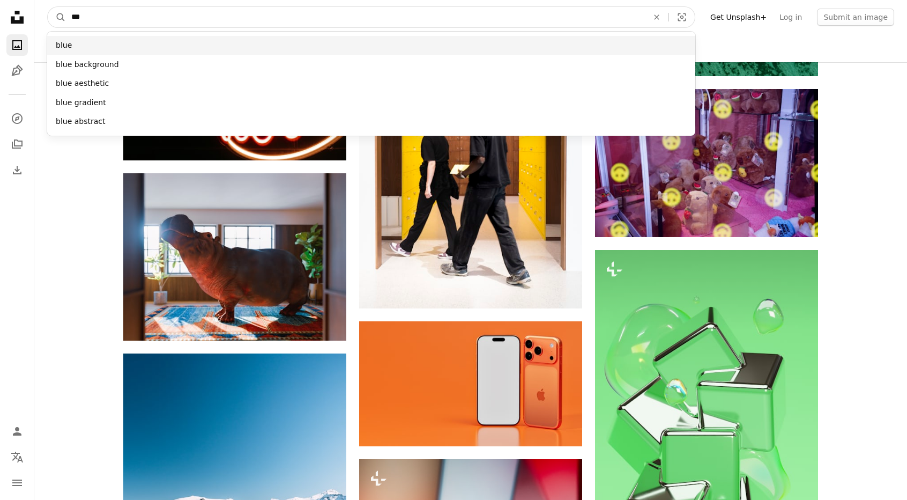
type input "***"
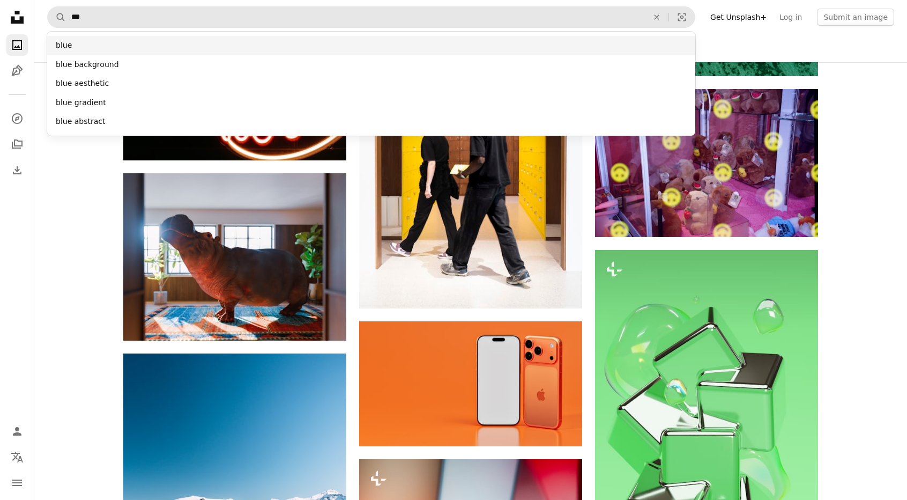
click at [173, 40] on div "blue" at bounding box center [371, 45] width 648 height 19
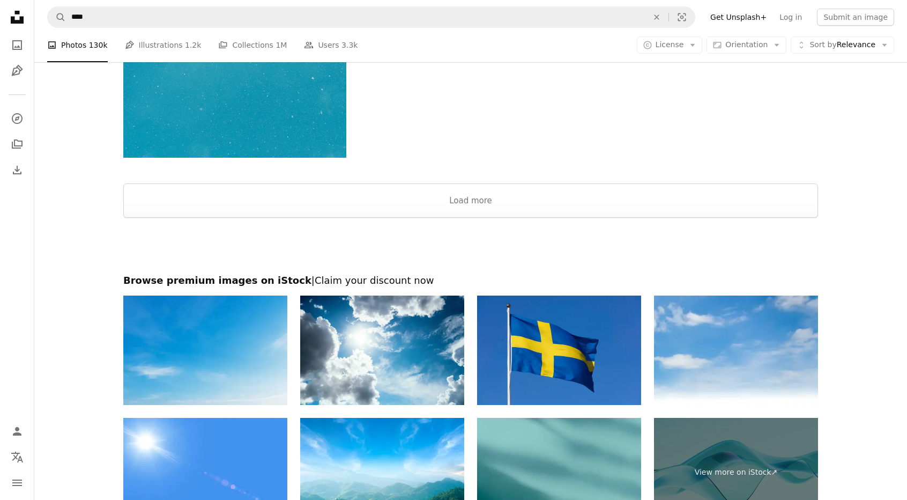
scroll to position [1974, 0]
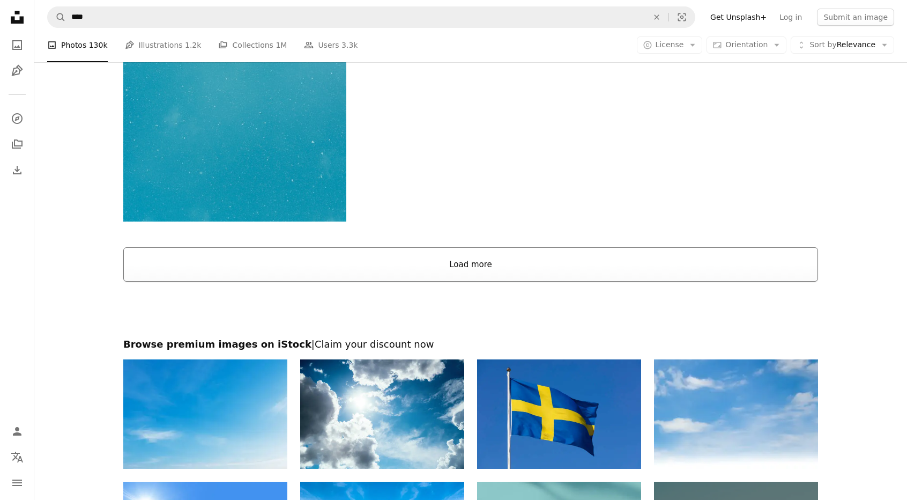
click at [485, 251] on button "Load more" at bounding box center [470, 264] width 695 height 34
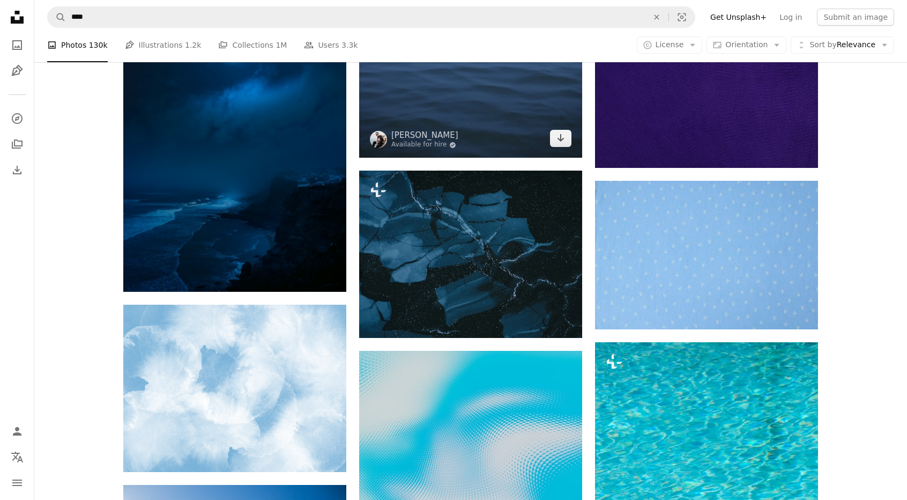
scroll to position [5727, 0]
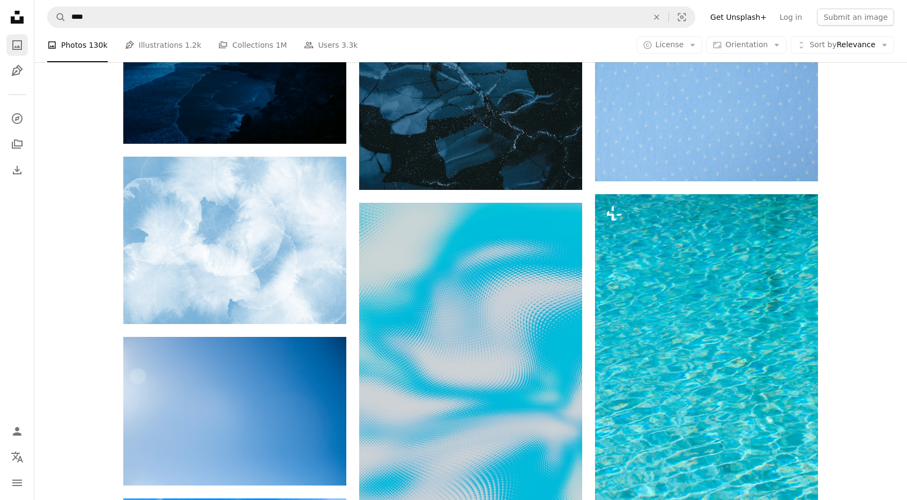
click at [9, 43] on link "A photo" at bounding box center [16, 44] width 21 height 21
click at [17, 42] on icon "A photo" at bounding box center [17, 45] width 13 height 13
click at [25, 42] on link "A photo" at bounding box center [16, 44] width 21 height 21
drag, startPoint x: 9, startPoint y: 63, endPoint x: 13, endPoint y: 46, distance: 17.6
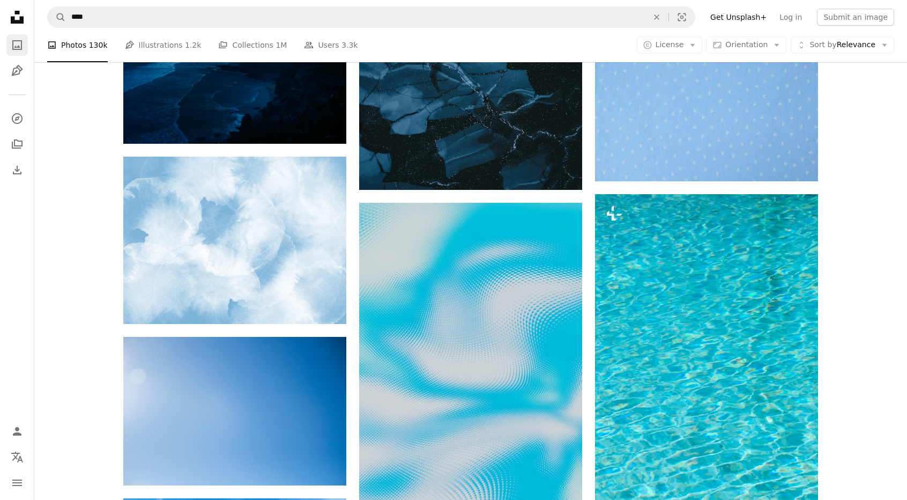
click at [9, 63] on link "Pen Tool" at bounding box center [16, 70] width 21 height 21
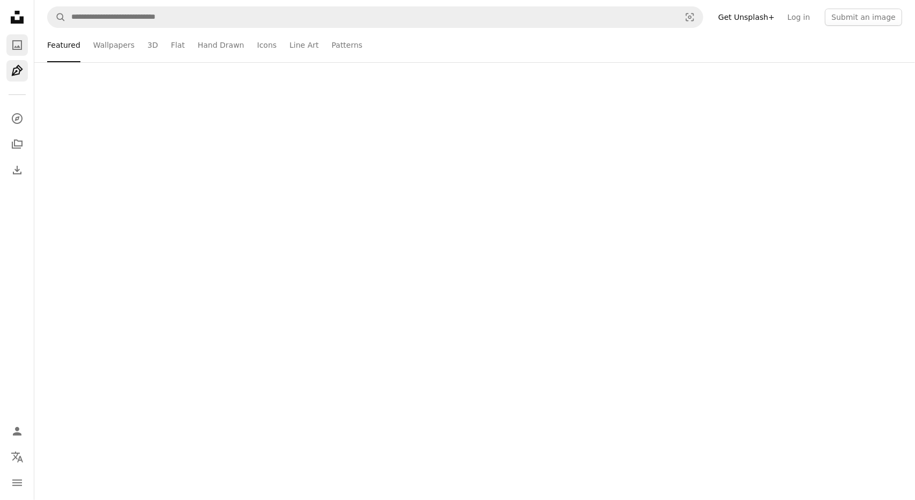
click at [13, 46] on icon "Photos" at bounding box center [17, 45] width 10 height 10
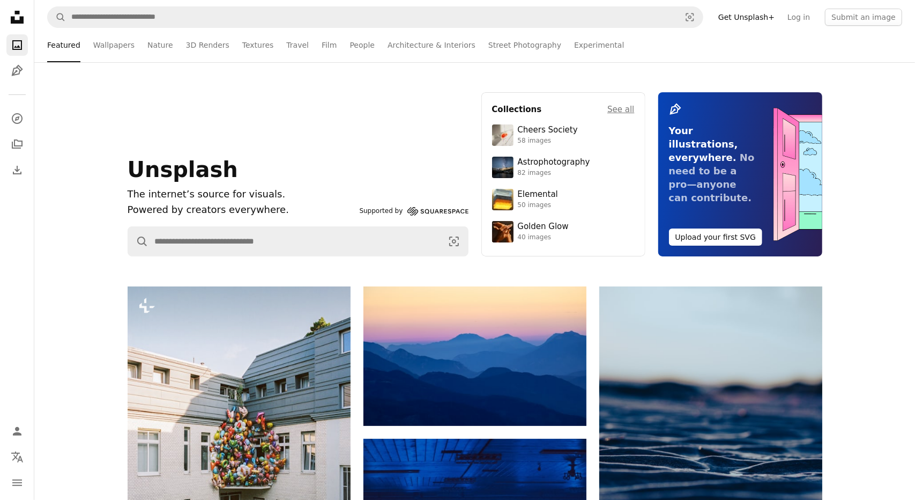
click at [13, 49] on icon "Photos" at bounding box center [17, 45] width 10 height 10
